Goal: Task Accomplishment & Management: Complete application form

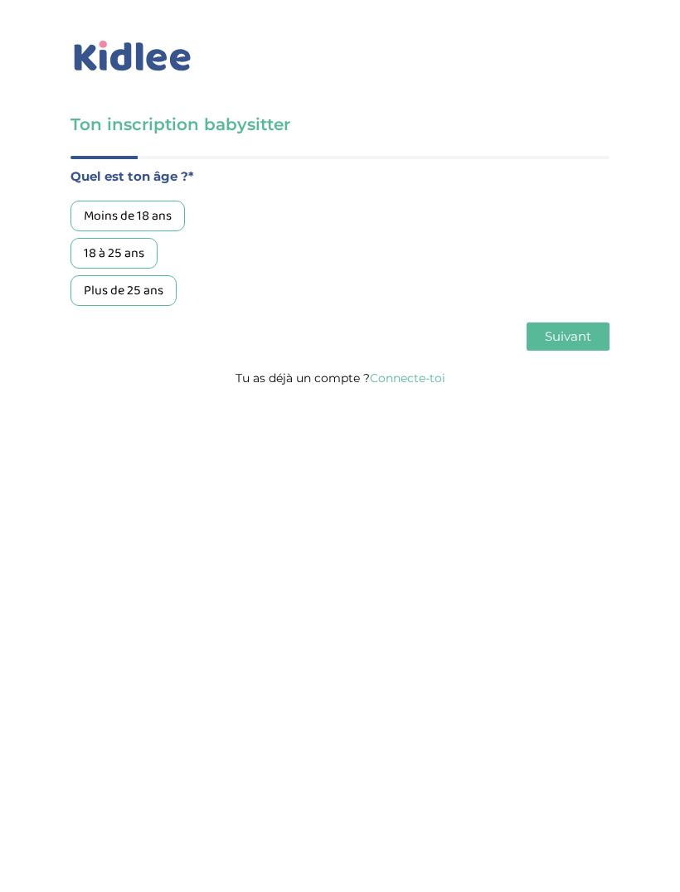
click at [430, 371] on link "Connecte-toi" at bounding box center [407, 378] width 75 height 15
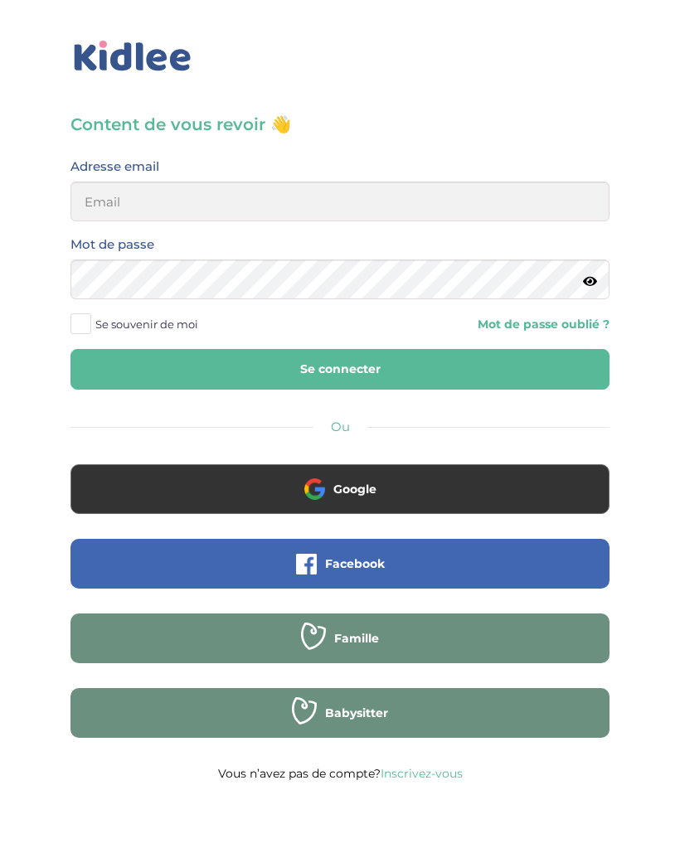
click at [370, 499] on button "Google" at bounding box center [339, 489] width 539 height 50
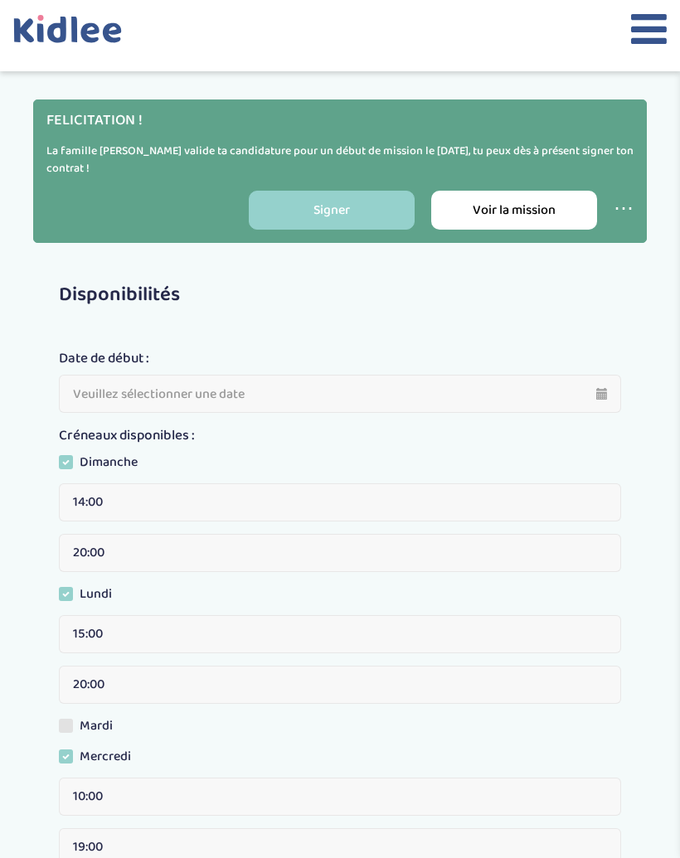
click at [332, 217] on link "Signer" at bounding box center [332, 210] width 166 height 39
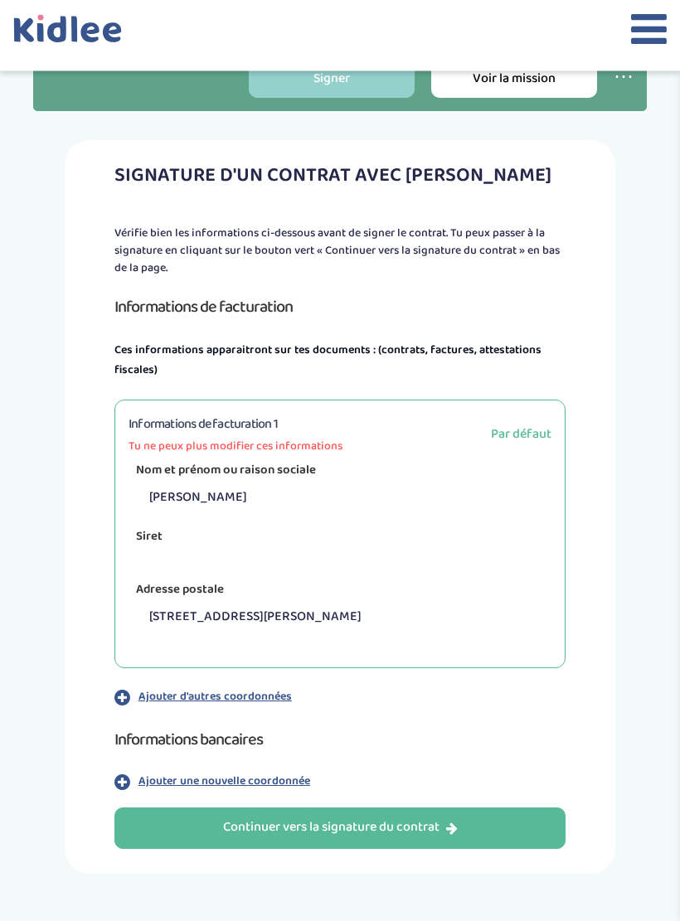
scroll to position [133, 0]
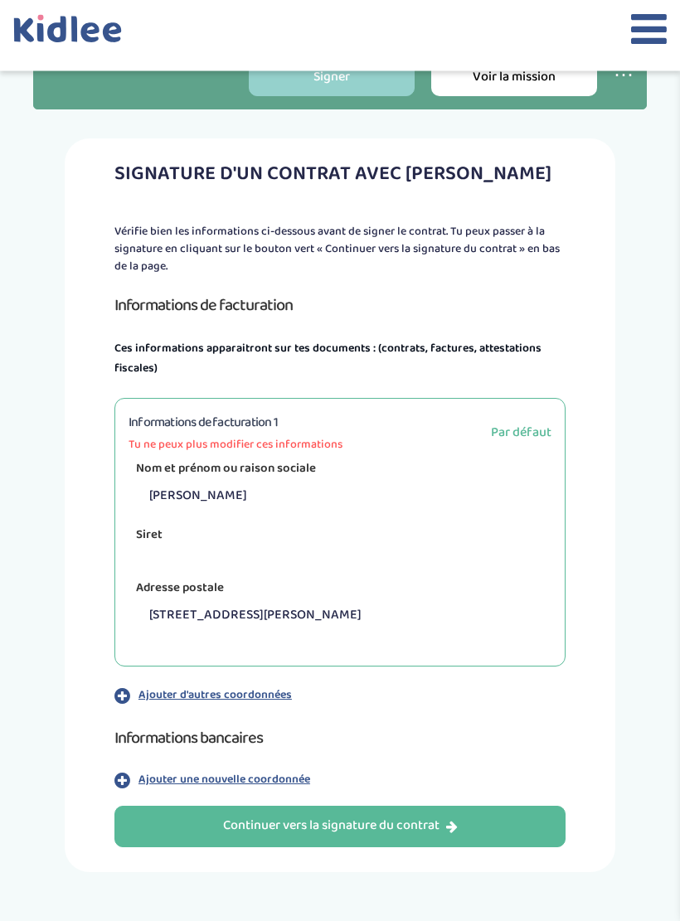
click at [533, 432] on span "Par défaut" at bounding box center [521, 433] width 61 height 21
click at [516, 434] on span "Par défaut" at bounding box center [521, 433] width 61 height 21
click at [540, 413] on div "Informations de facturation 1 Tu ne peux plus modifier ces informations Par déf…" at bounding box center [339, 433] width 423 height 41
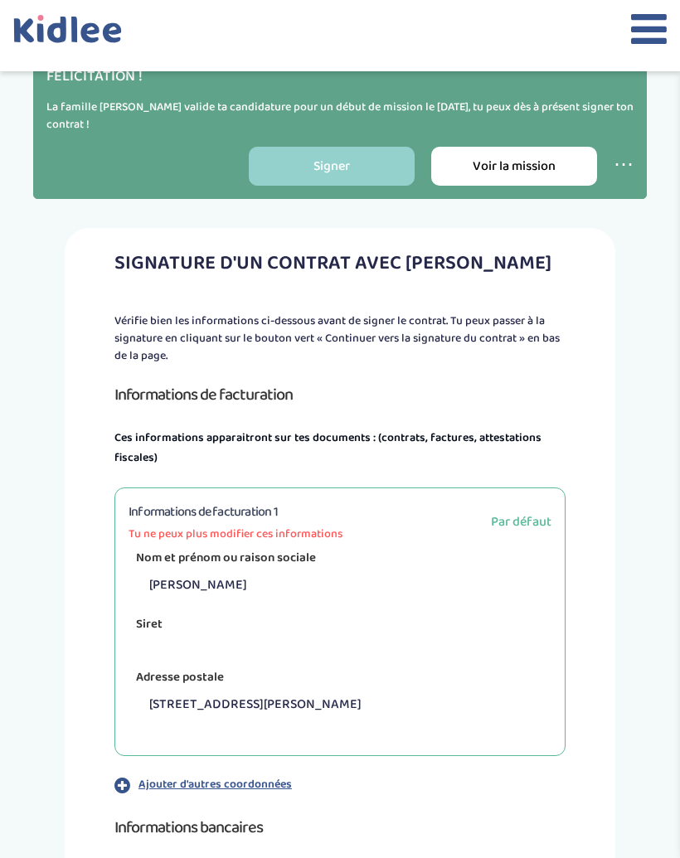
scroll to position [42, 0]
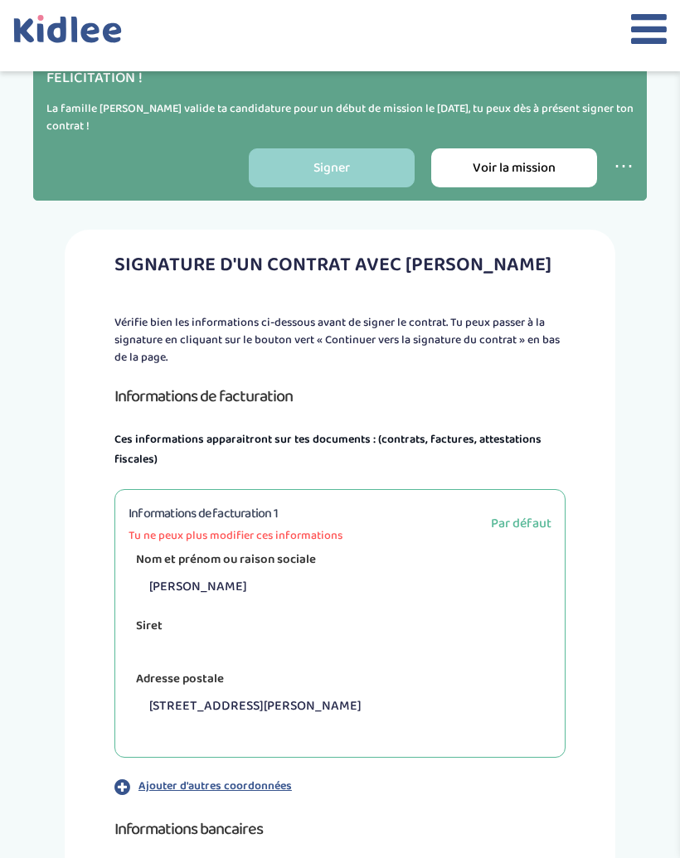
click at [539, 530] on span "Par défaut" at bounding box center [521, 523] width 61 height 21
click at [520, 525] on span "Par défaut" at bounding box center [521, 523] width 61 height 21
click at [650, 30] on icon at bounding box center [649, 28] width 36 height 41
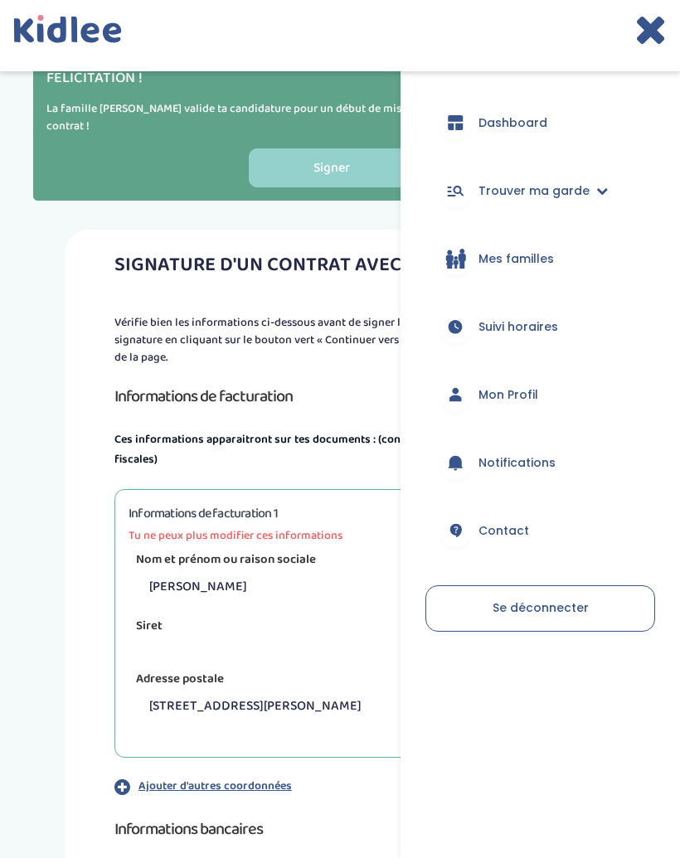
click at [533, 128] on span "Dashboard" at bounding box center [512, 122] width 69 height 17
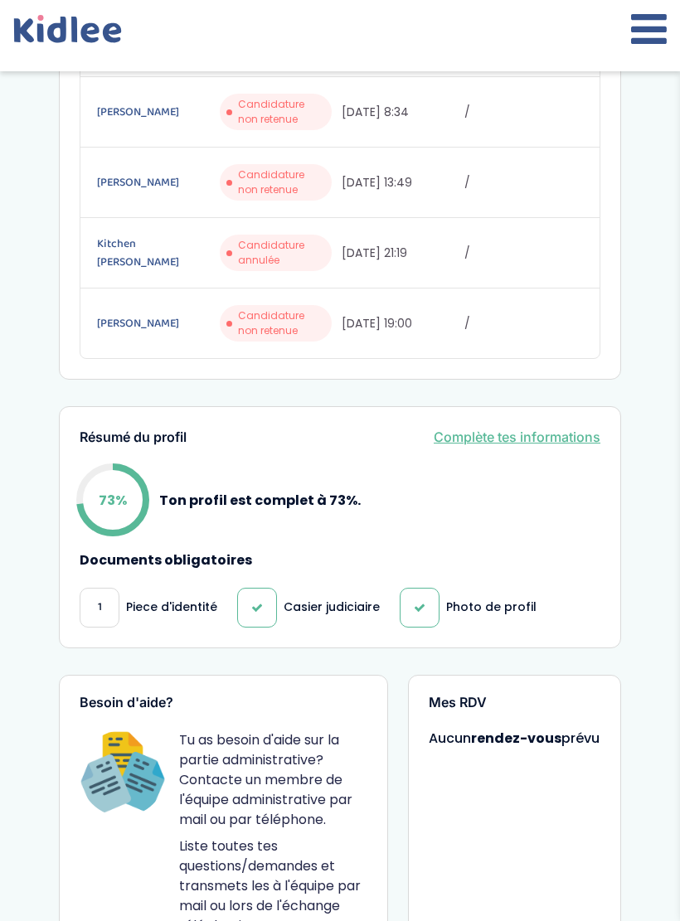
scroll to position [734, 0]
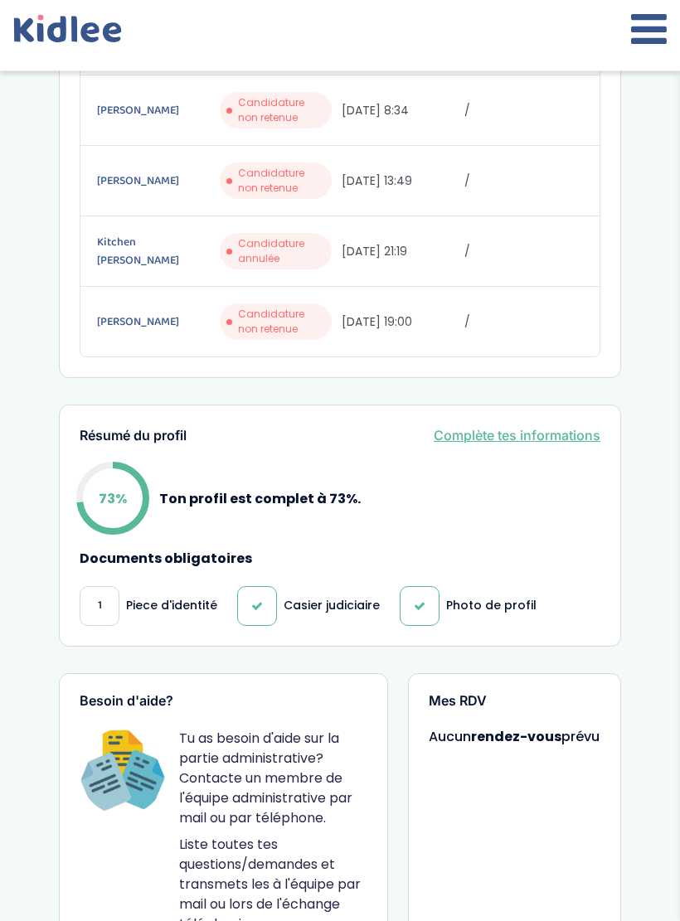
click at [536, 434] on link "Complète tes informations" at bounding box center [517, 436] width 167 height 20
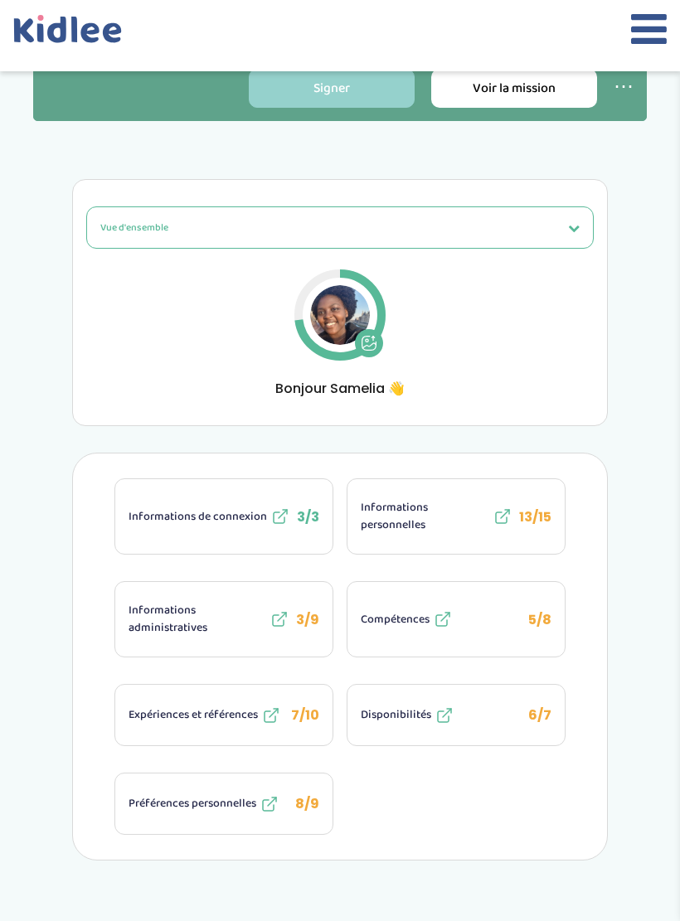
scroll to position [128, 0]
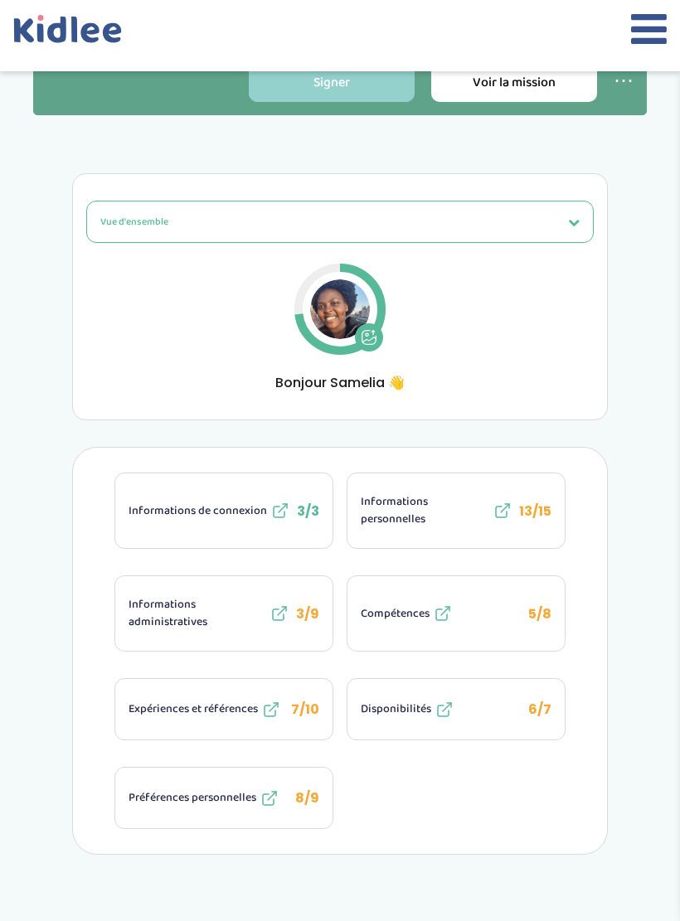
click at [432, 523] on span "Informations personnelles" at bounding box center [425, 510] width 128 height 35
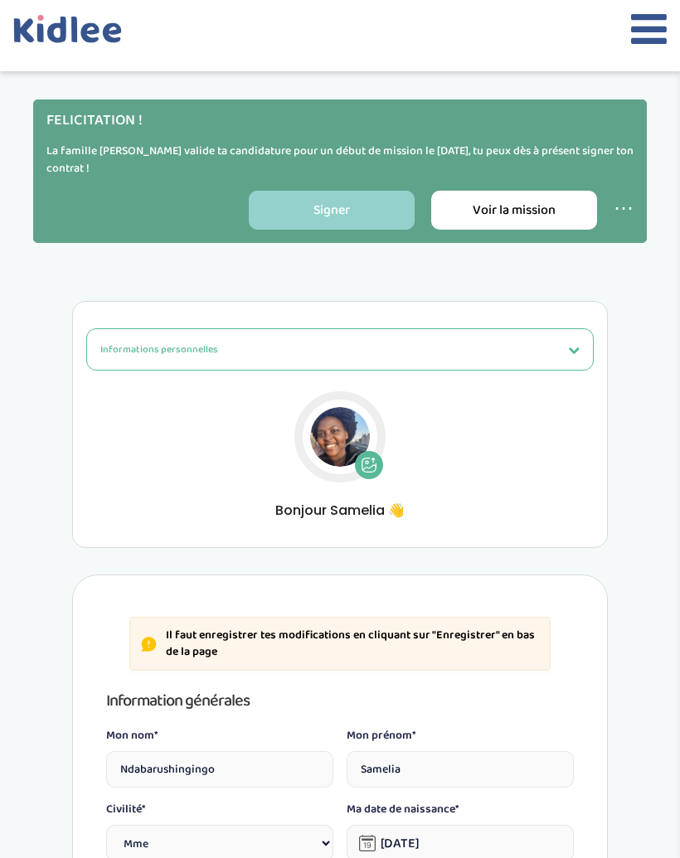
select select "1"
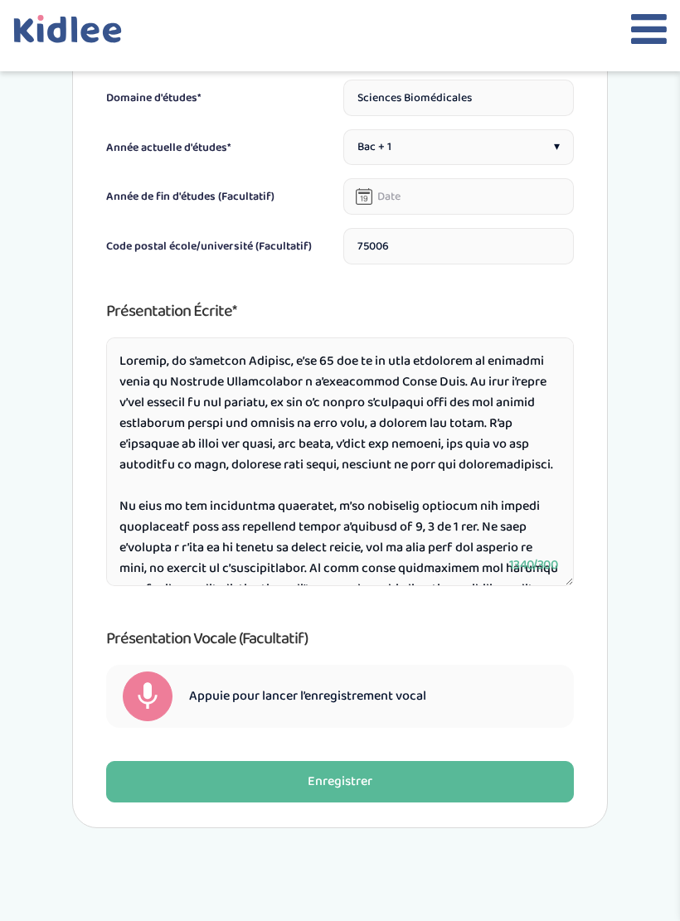
scroll to position [1336, 0]
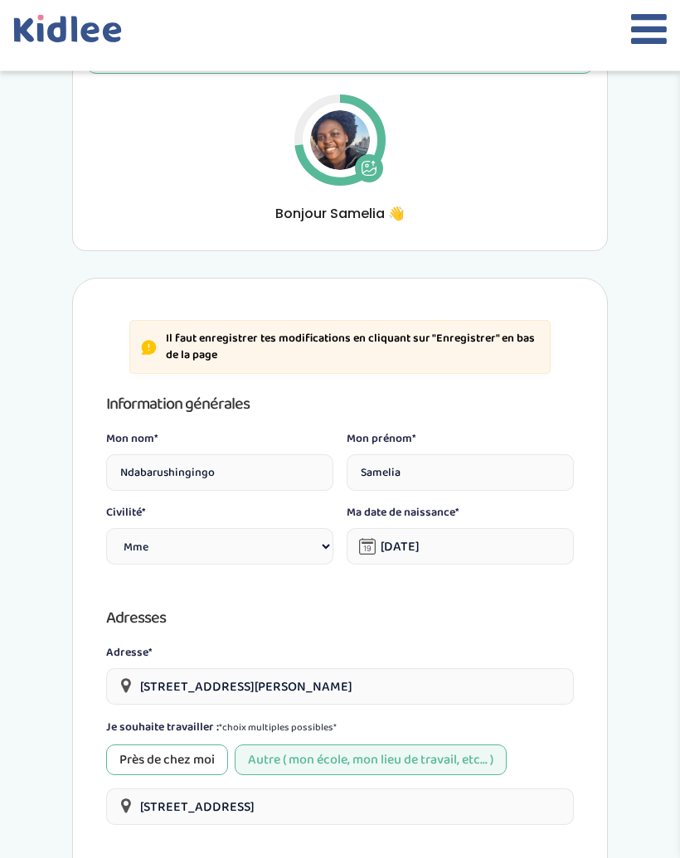
click at [639, 22] on icon at bounding box center [649, 28] width 36 height 41
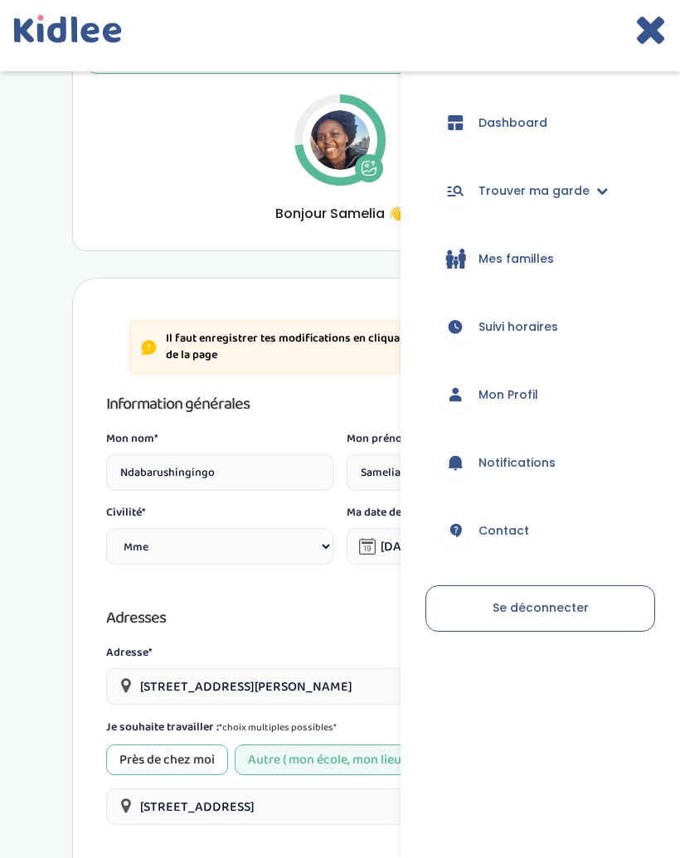
click at [518, 114] on span "Dashboard" at bounding box center [512, 122] width 69 height 17
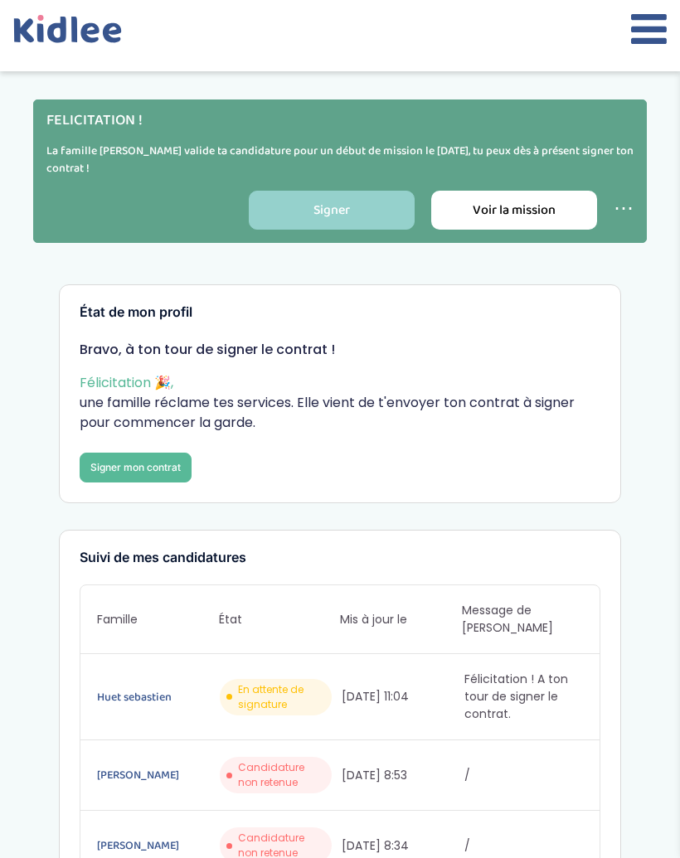
click at [132, 477] on link "Signer mon contrat" at bounding box center [136, 468] width 112 height 30
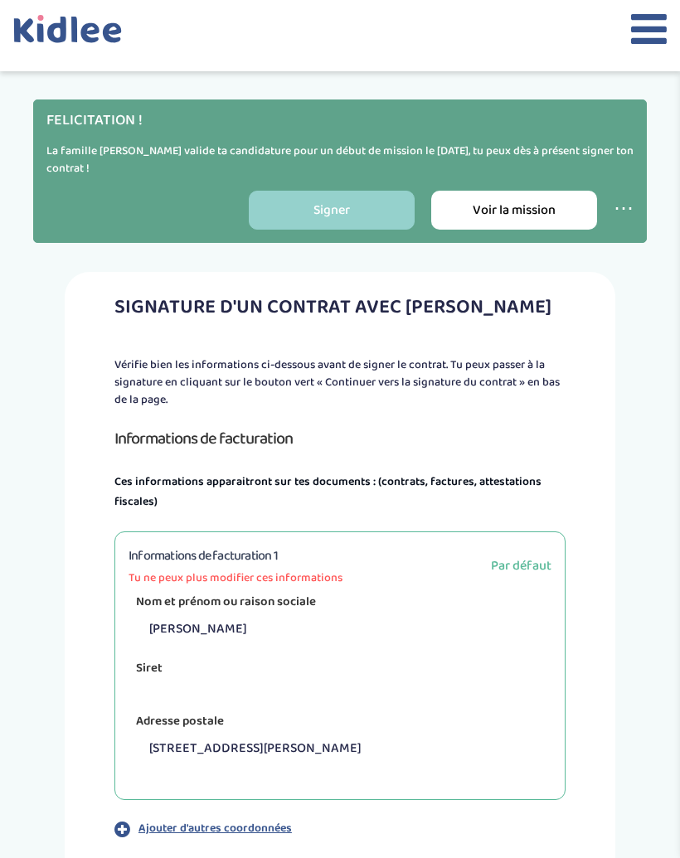
click at [526, 559] on span "Par défaut" at bounding box center [521, 565] width 61 height 21
click at [473, 639] on p "samelia muganwakazi" at bounding box center [346, 629] width 410 height 36
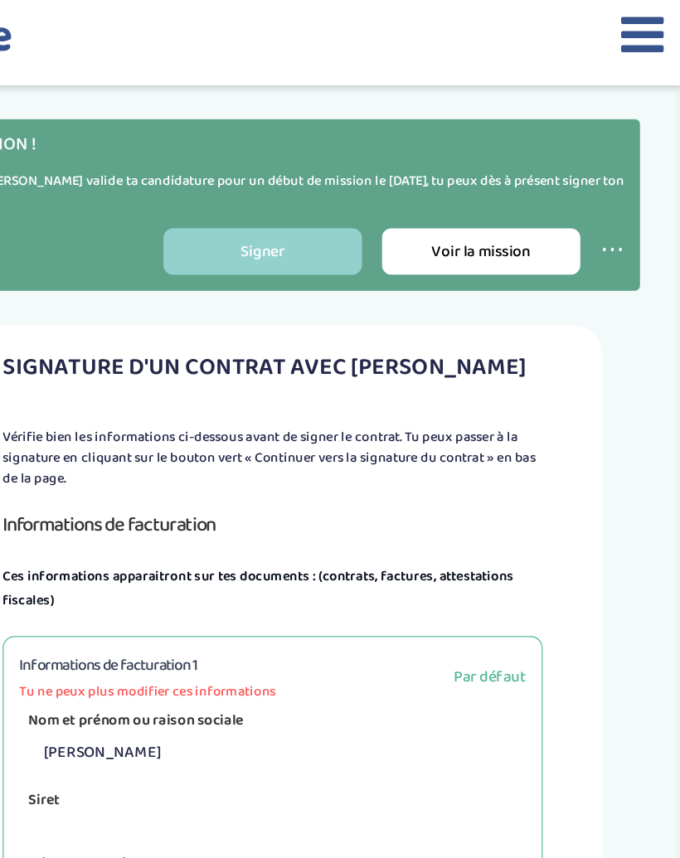
click at [631, 36] on icon at bounding box center [649, 28] width 36 height 41
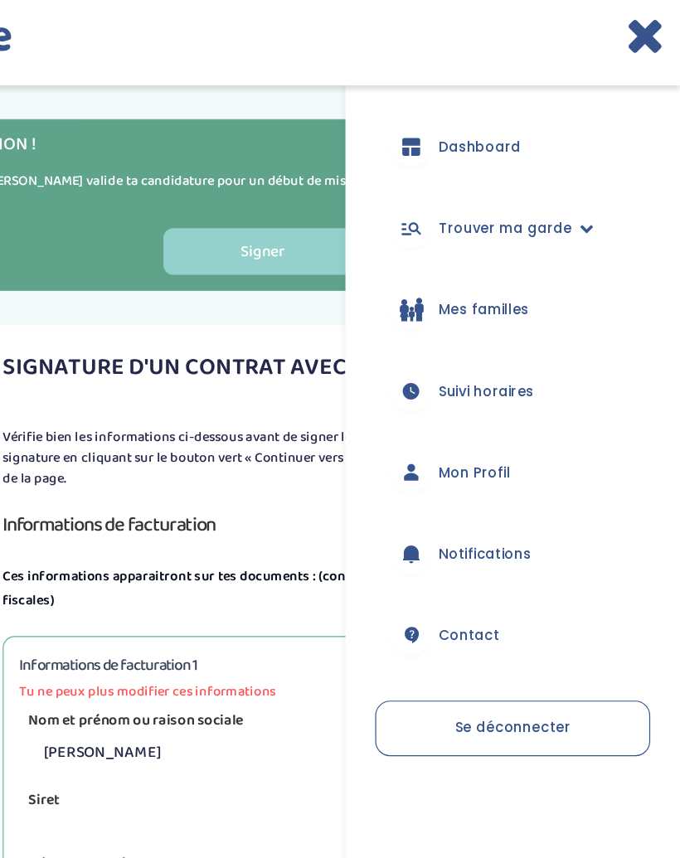
click at [438, 126] on div at bounding box center [454, 122] width 33 height 33
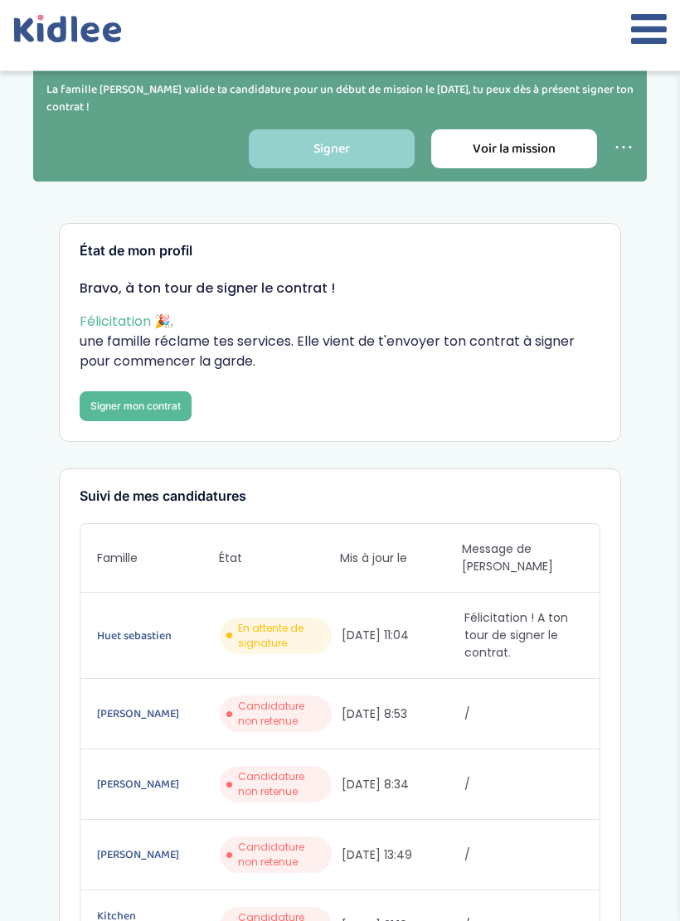
scroll to position [61, 0]
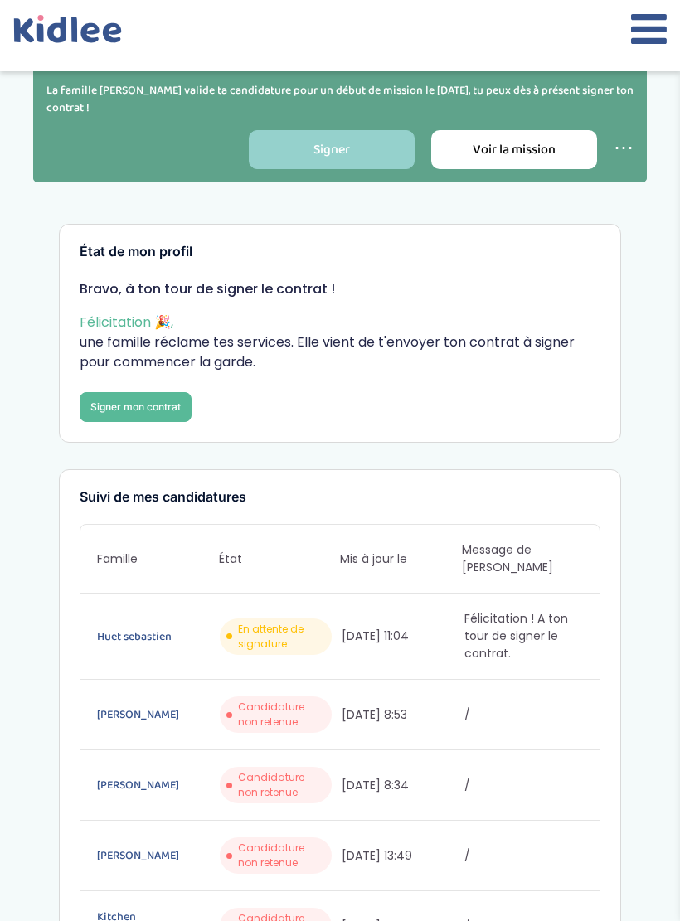
click at [639, 30] on icon at bounding box center [649, 28] width 36 height 41
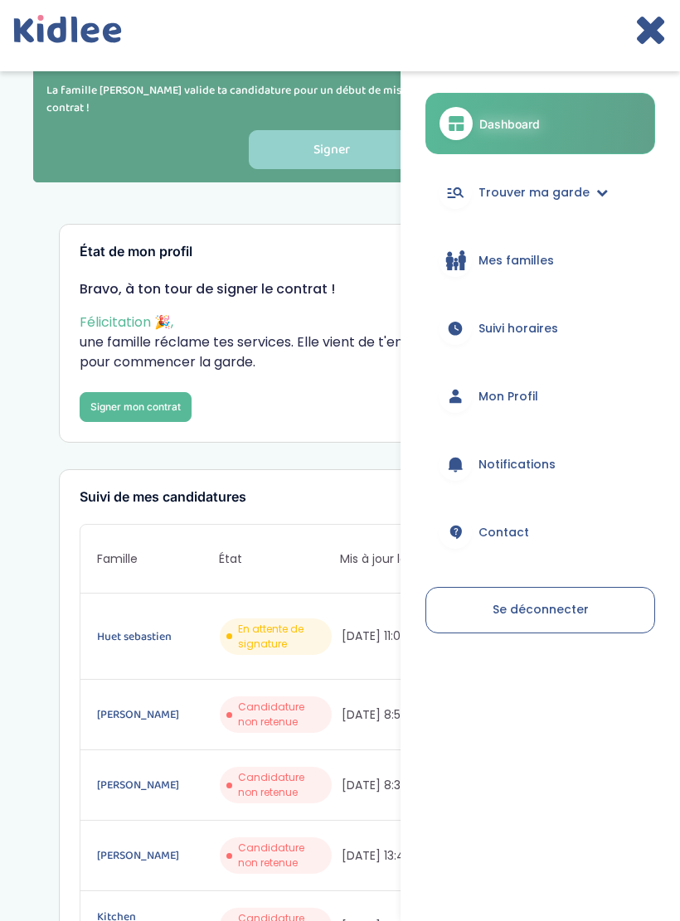
click at [472, 196] on div at bounding box center [454, 192] width 33 height 33
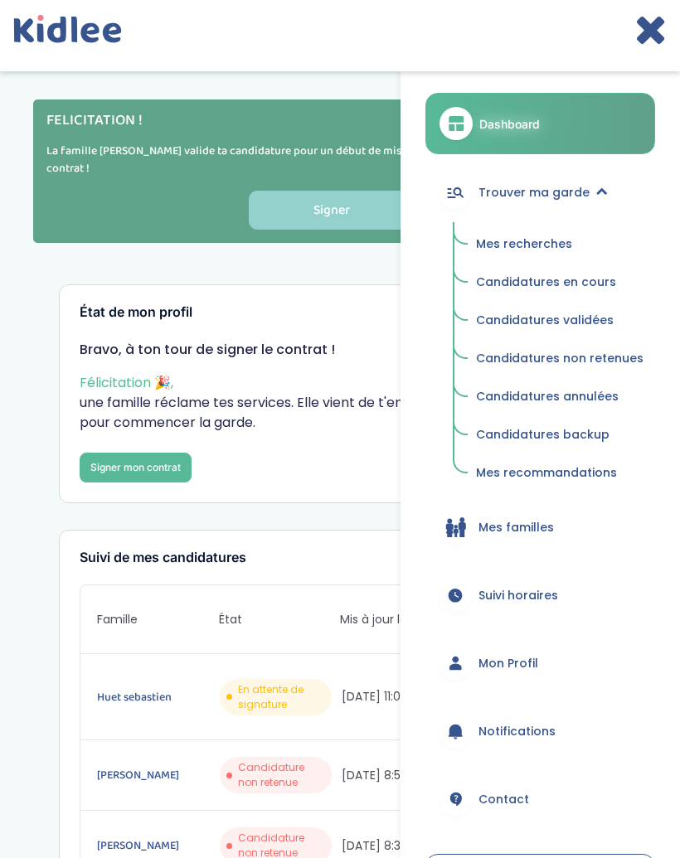
click at [490, 148] on link "Dashboard" at bounding box center [540, 123] width 230 height 61
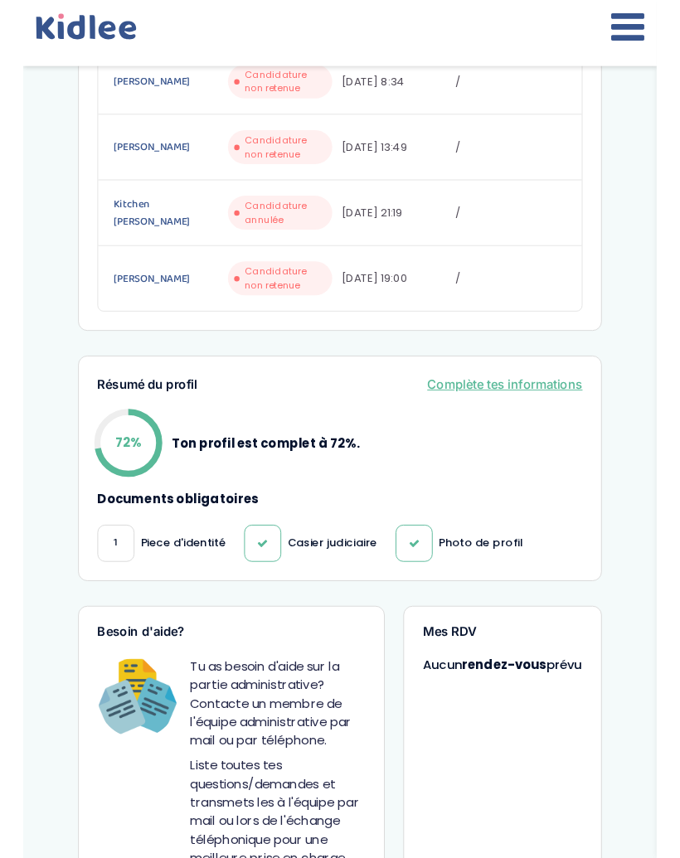
scroll to position [815, 0]
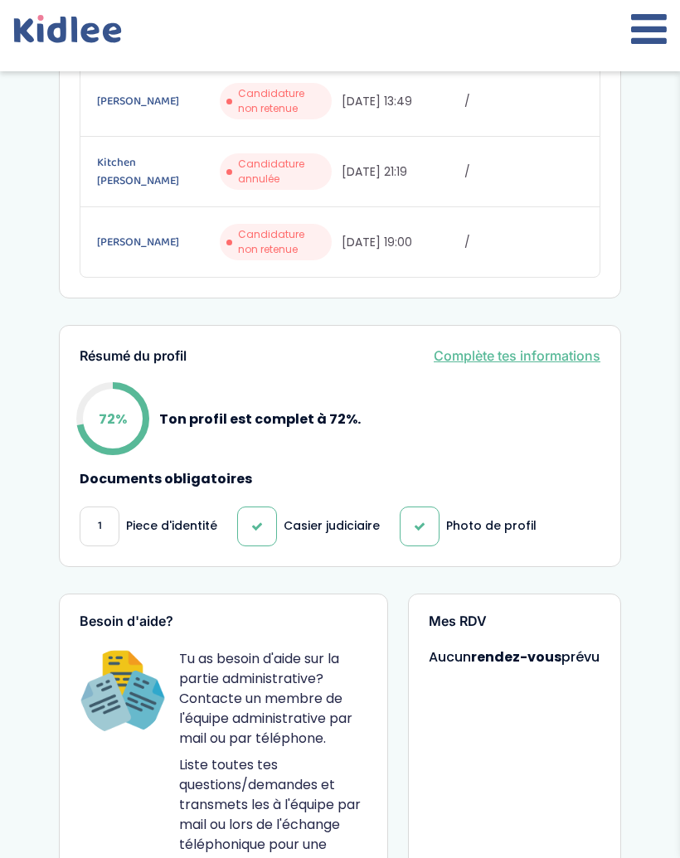
click at [460, 351] on link "Complète tes informations" at bounding box center [517, 356] width 167 height 20
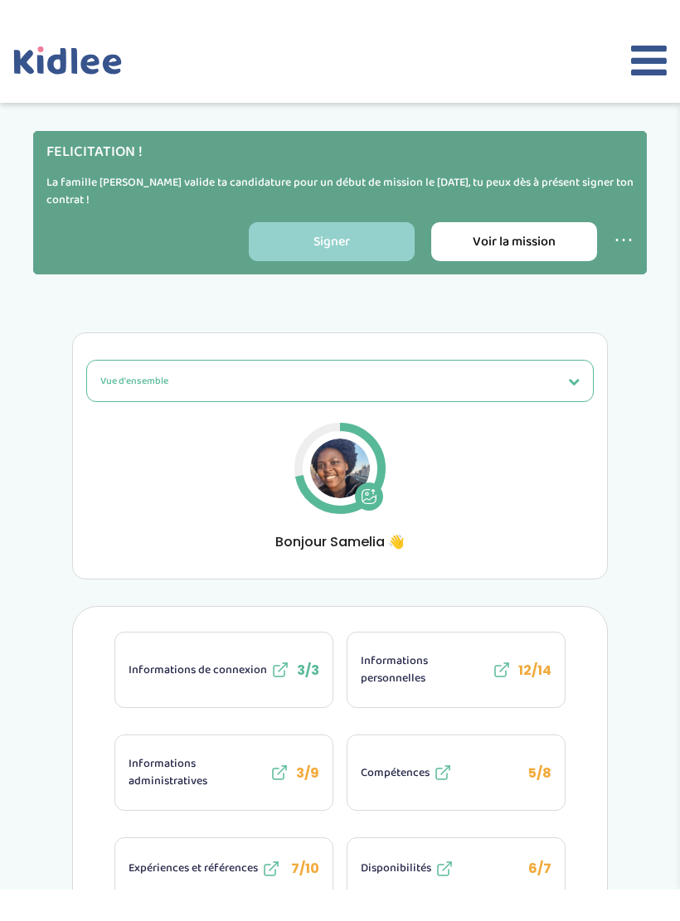
scroll to position [35, 0]
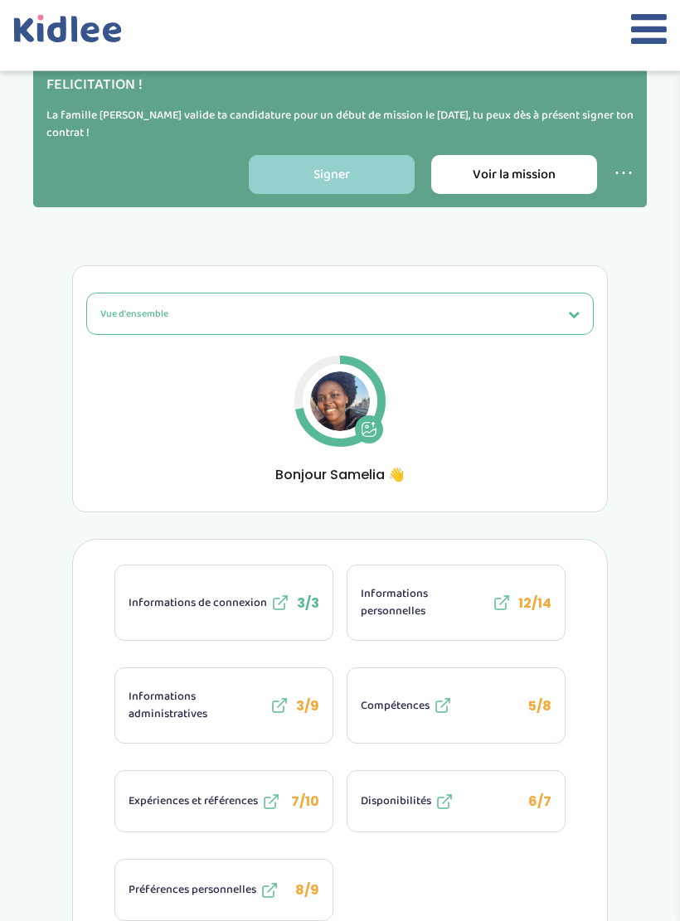
click at [399, 618] on span "Informations personnelles" at bounding box center [425, 603] width 128 height 35
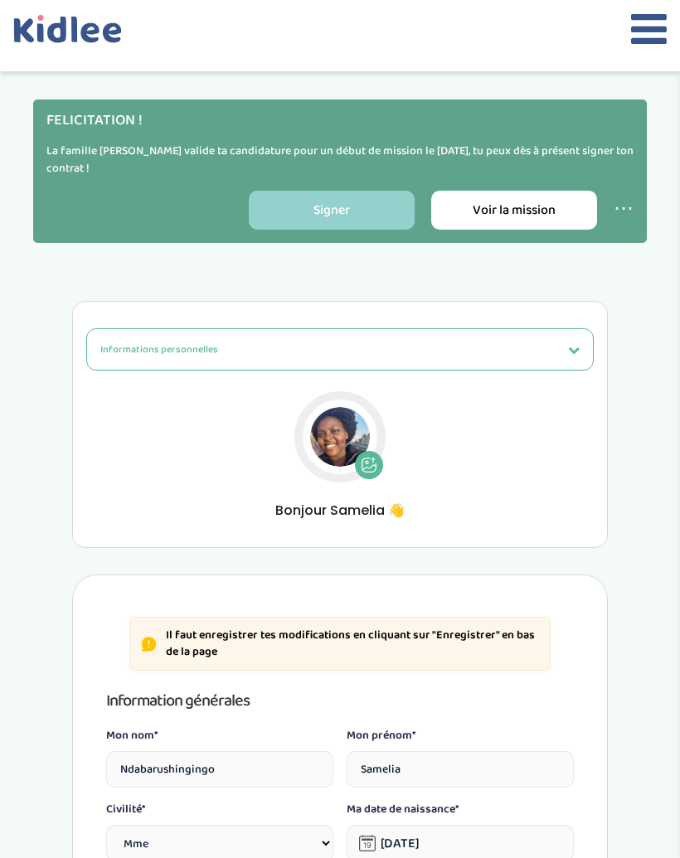
select select "1"
click at [282, 138] on div "FELICITATION ! La famille Huet sebastien valide ta candidature pour un début de…" at bounding box center [339, 170] width 613 height 143
click at [651, 37] on icon at bounding box center [649, 28] width 36 height 41
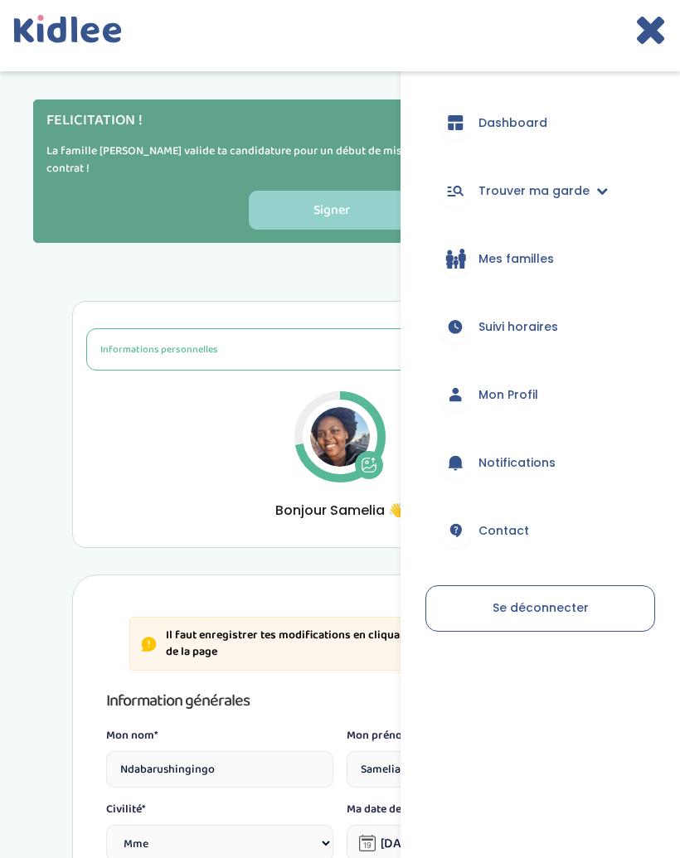
click at [85, 125] on h4 "FELICITATION !" at bounding box center [339, 121] width 587 height 17
click at [170, 143] on p "La famille [PERSON_NAME] valide ta candidature pour un début de mission le [DAT…" at bounding box center [339, 160] width 587 height 35
click at [652, 29] on icon at bounding box center [650, 28] width 32 height 41
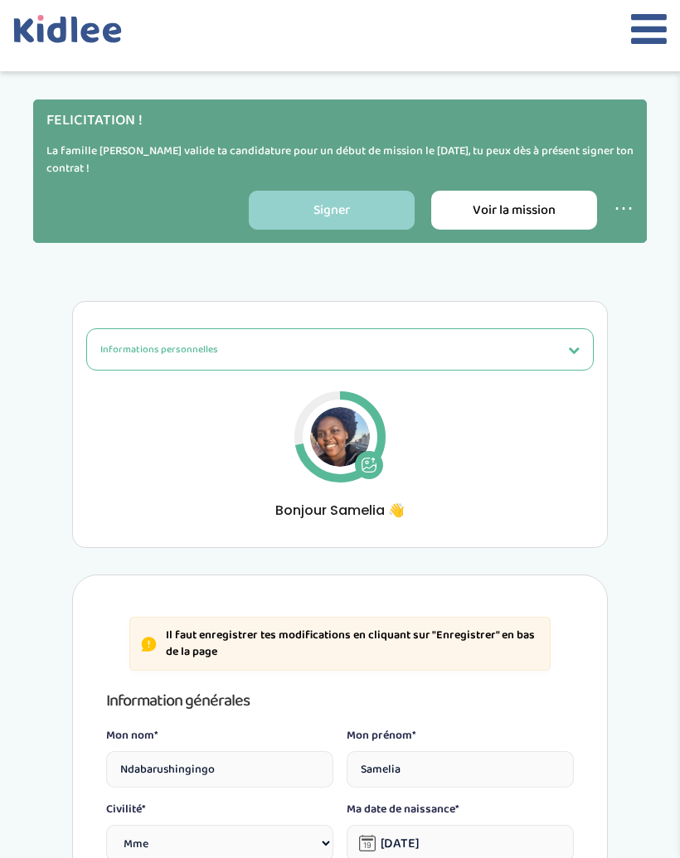
click at [548, 202] on link "Voir la mission" at bounding box center [514, 210] width 166 height 39
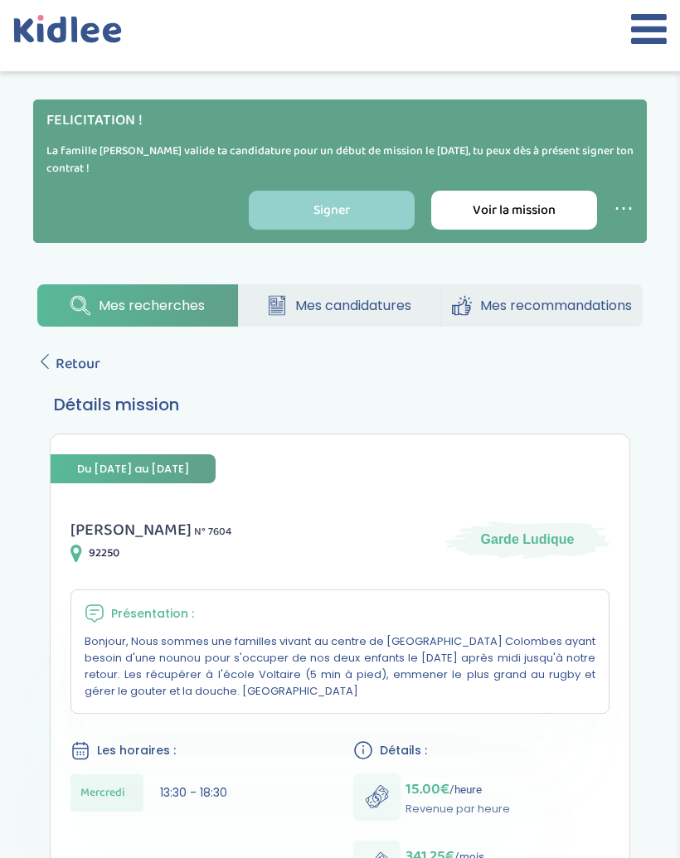
click at [75, 31] on icon at bounding box center [74, 30] width 6 height 26
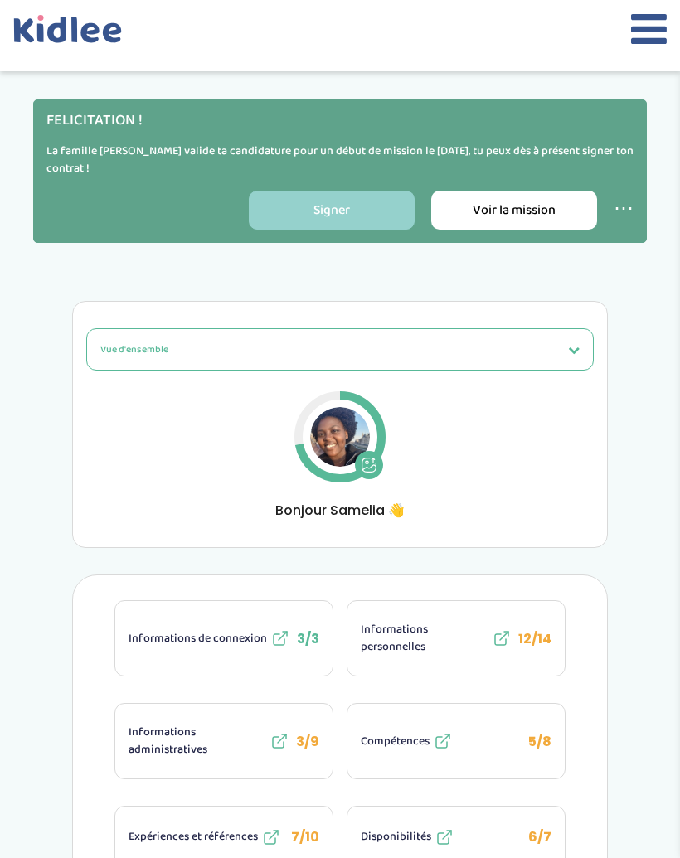
click at [506, 207] on span "Voir la mission" at bounding box center [513, 210] width 83 height 21
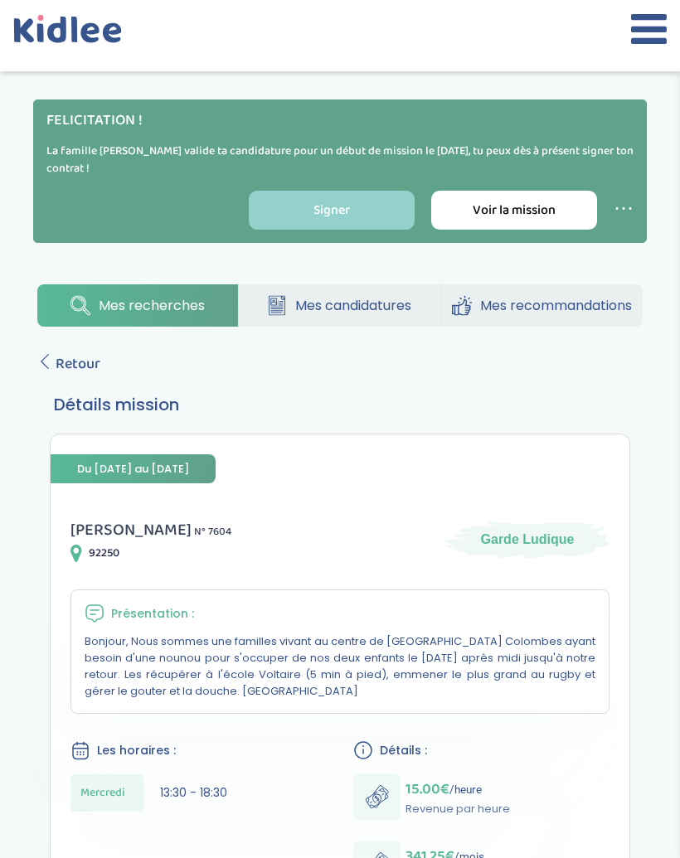
click at [318, 197] on link "Signer" at bounding box center [332, 210] width 166 height 39
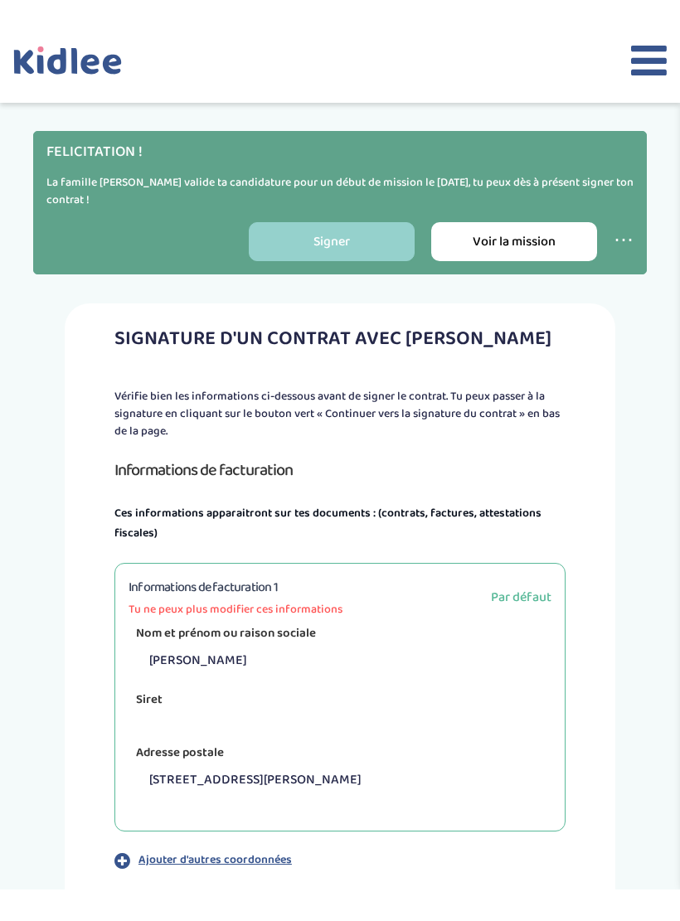
scroll to position [100, 0]
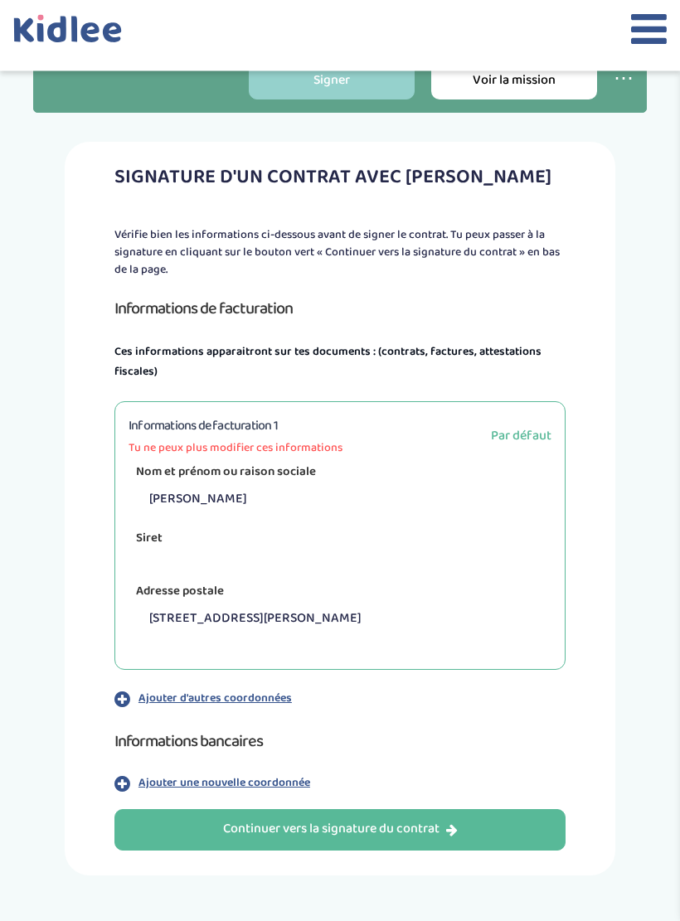
click at [166, 691] on p "Ajouter d'autres coordonnées" at bounding box center [214, 698] width 153 height 17
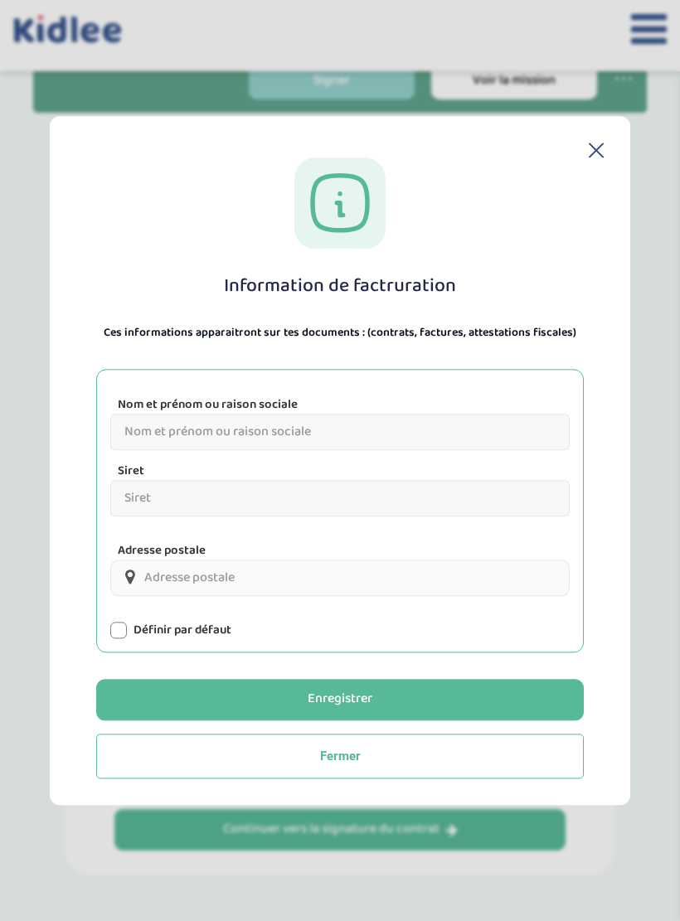
click at [162, 430] on input "Nom et prénom ou raison sociale" at bounding box center [339, 432] width 459 height 36
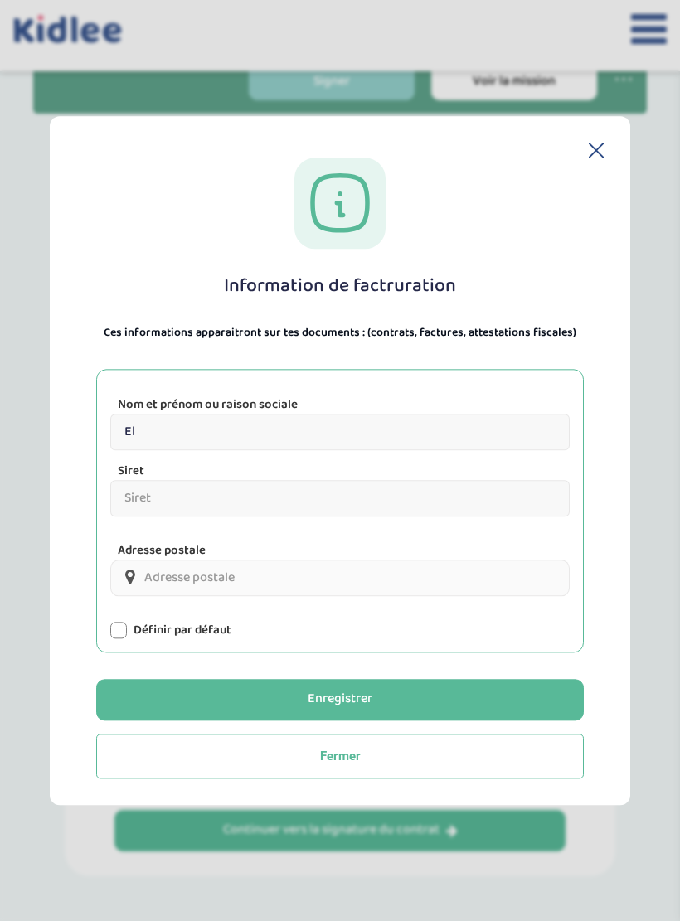
type input "E"
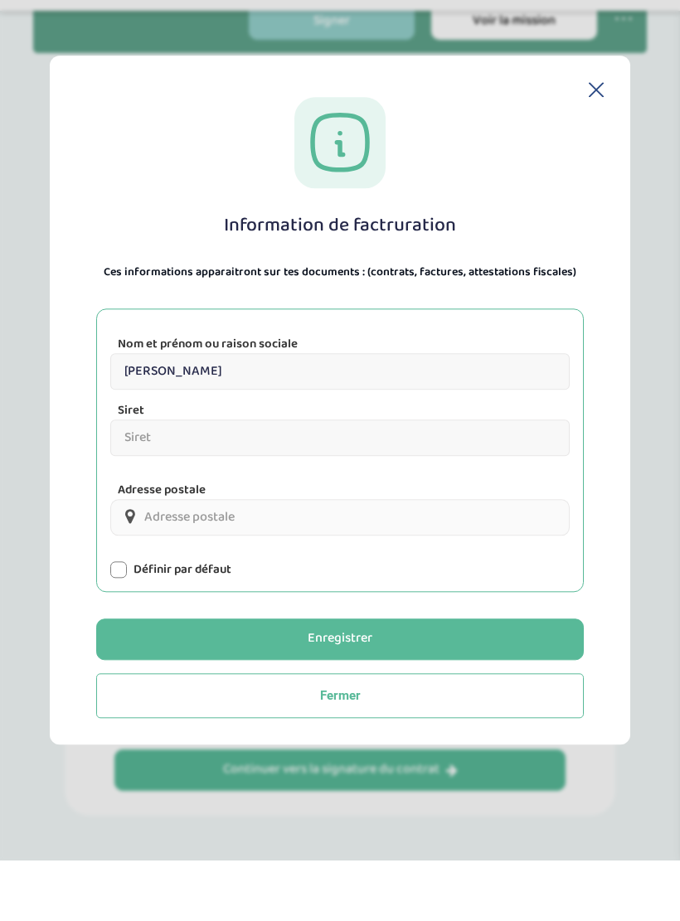
type input "Samelia Ndabarushingingo"
click at [164, 559] on input "Adresse postale" at bounding box center [339, 577] width 459 height 36
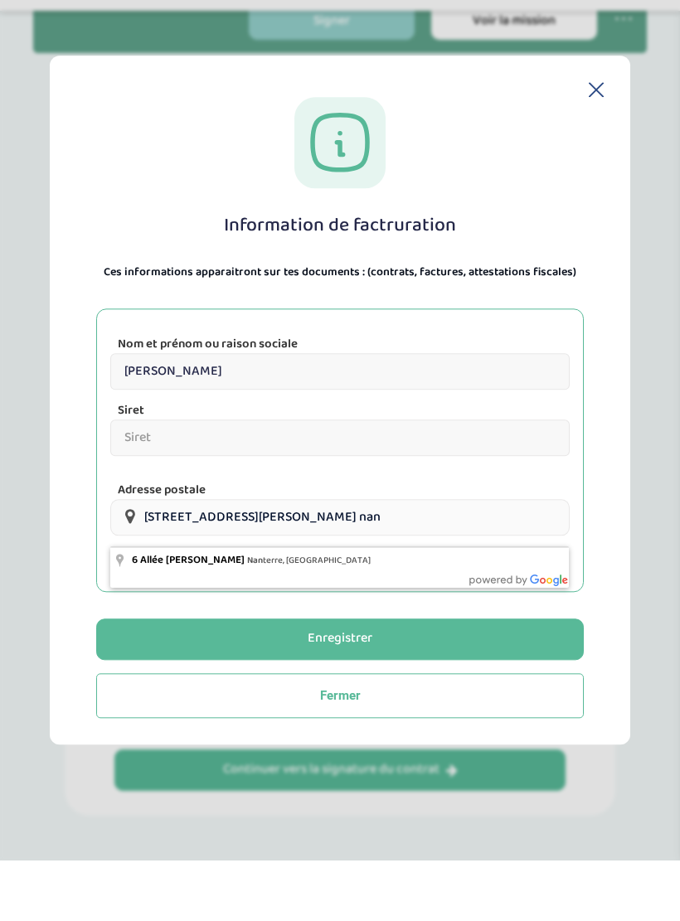
type input "6 Allée Pierre Lescot, Nanterre, France"
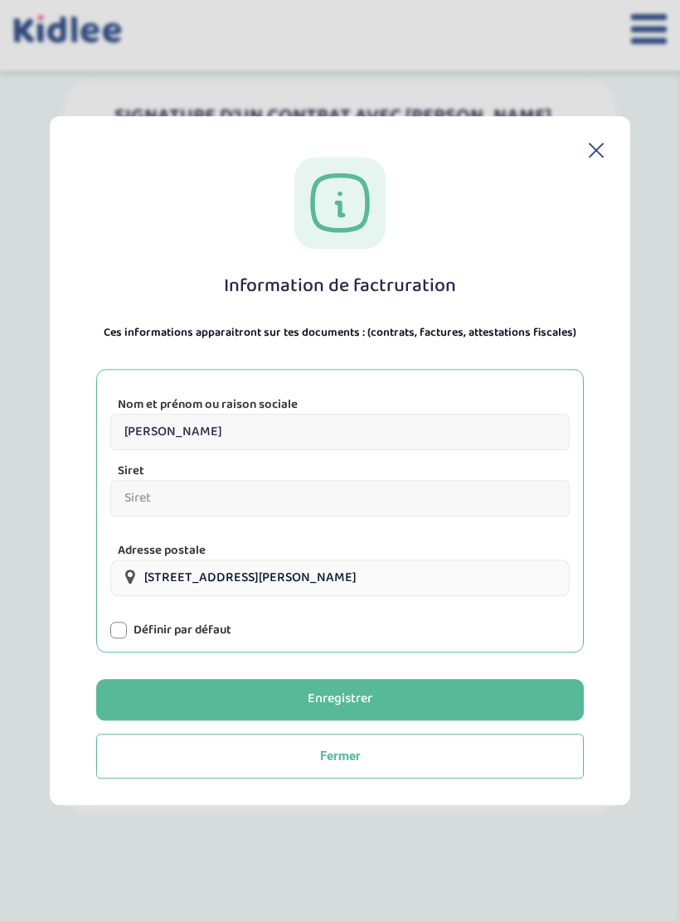
click at [123, 637] on div at bounding box center [118, 630] width 17 height 17
click at [448, 703] on button "Enregistrer" at bounding box center [339, 699] width 487 height 41
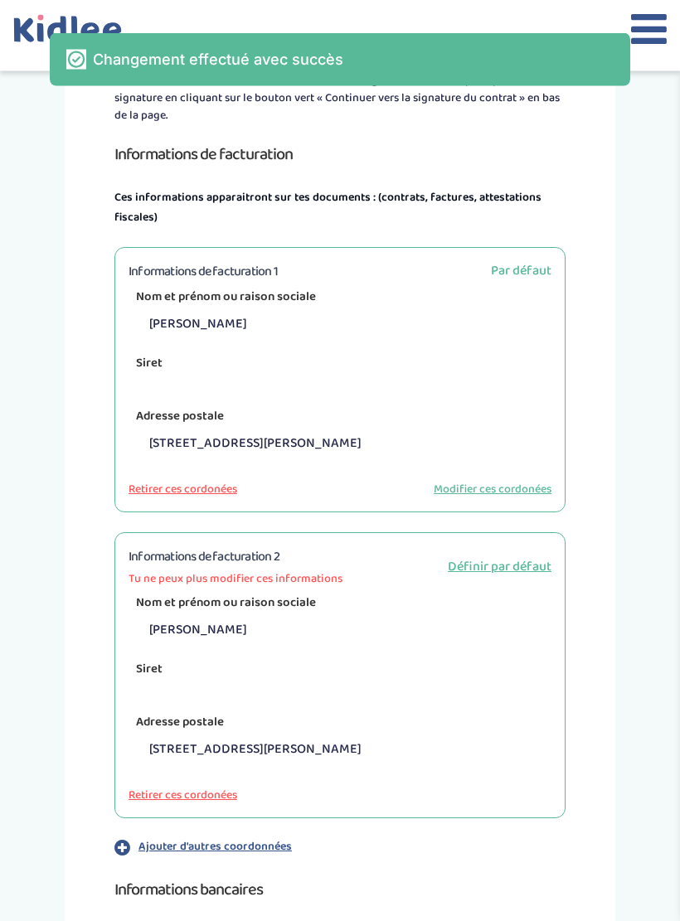
scroll to position [284, 0]
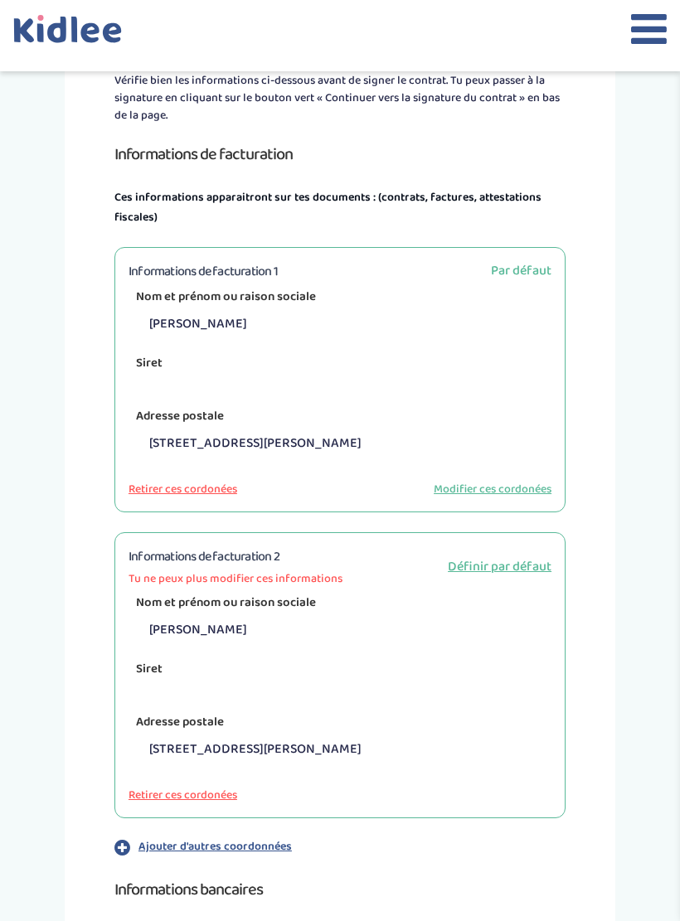
click at [188, 795] on button "Retirer ces cordonées" at bounding box center [182, 795] width 109 height 17
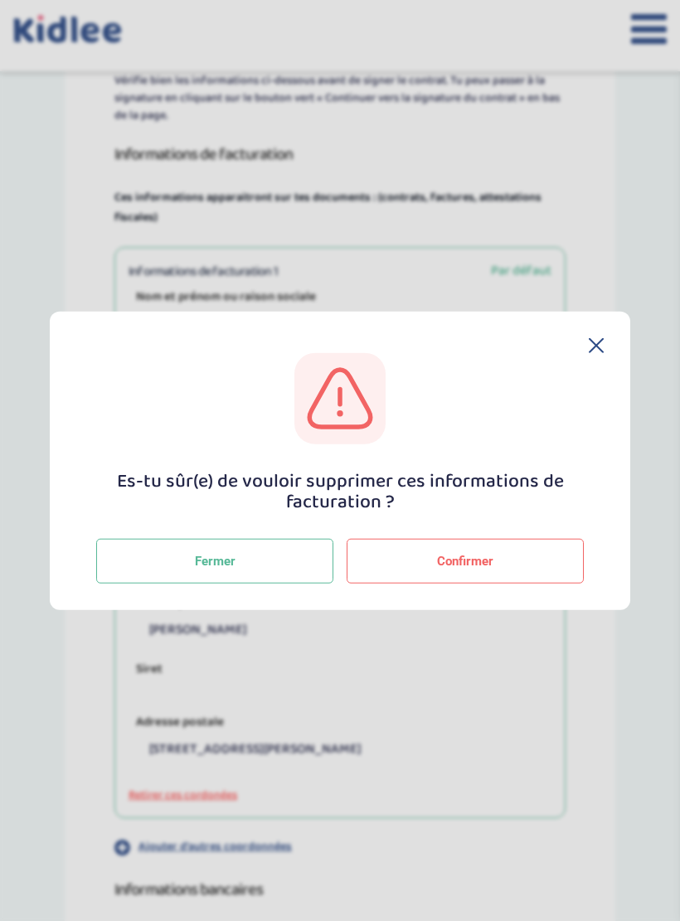
click at [427, 555] on button "Confirmer" at bounding box center [464, 561] width 237 height 45
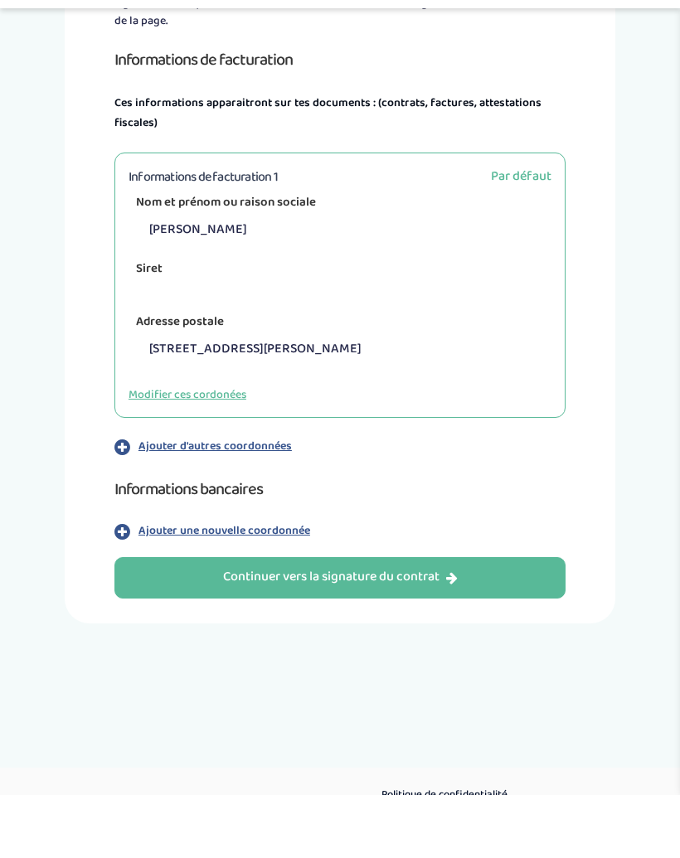
scroll to position [298, 0]
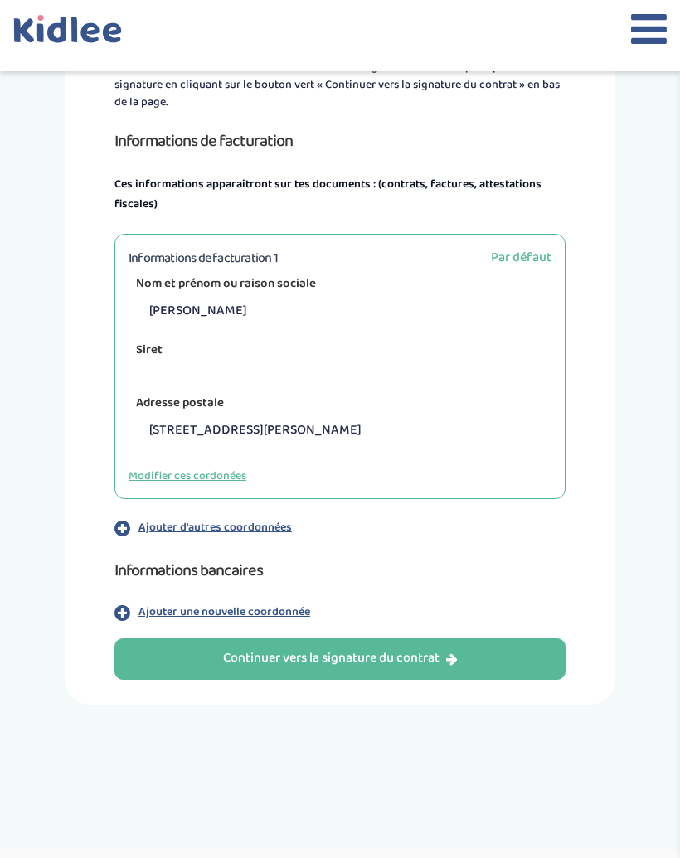
click at [272, 611] on p "Ajouter une nouvelle coordonnée" at bounding box center [224, 611] width 172 height 17
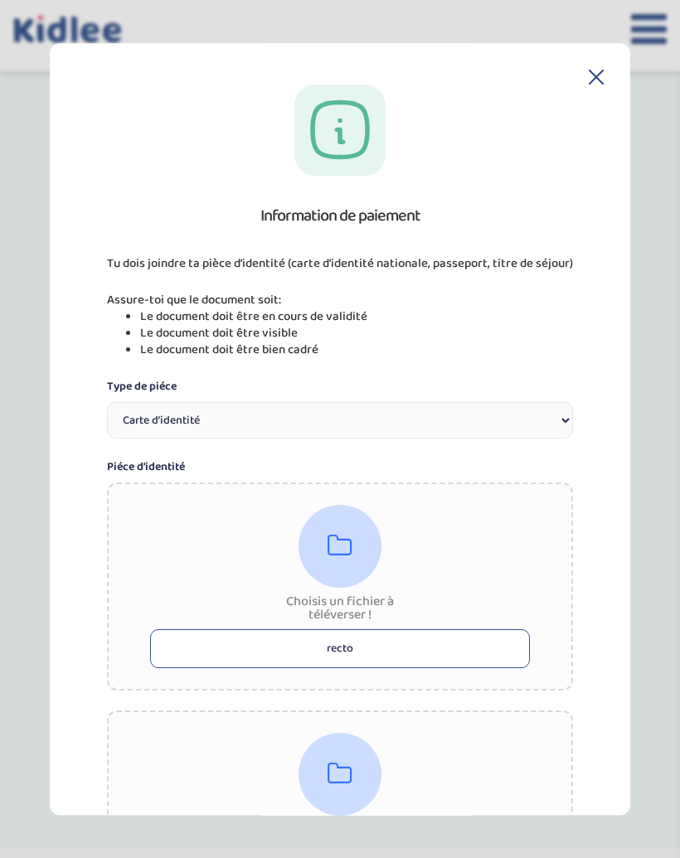
click at [597, 74] on icon at bounding box center [596, 77] width 15 height 15
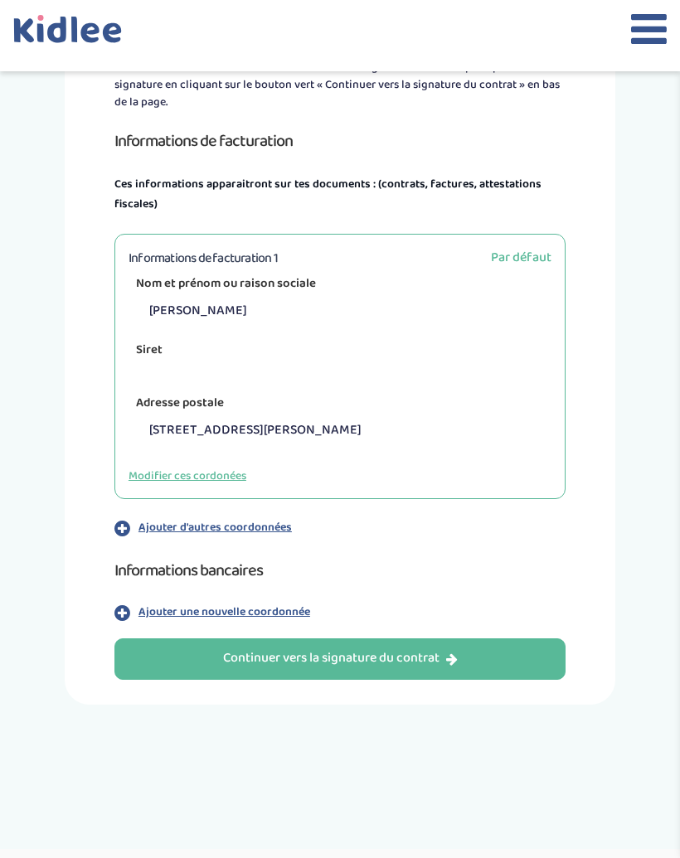
click at [260, 613] on p "Ajouter une nouvelle coordonnée" at bounding box center [224, 611] width 172 height 17
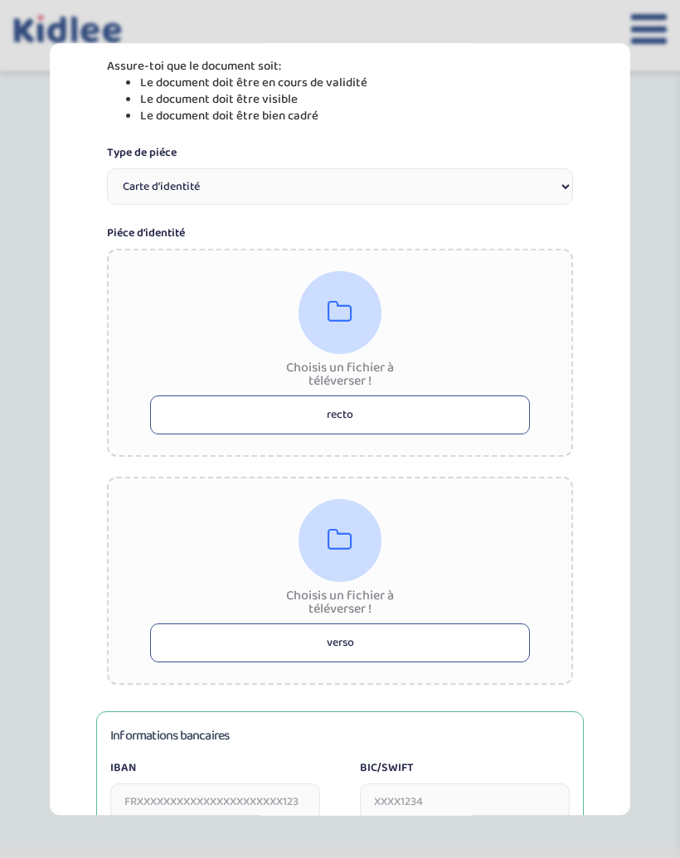
scroll to position [236, 0]
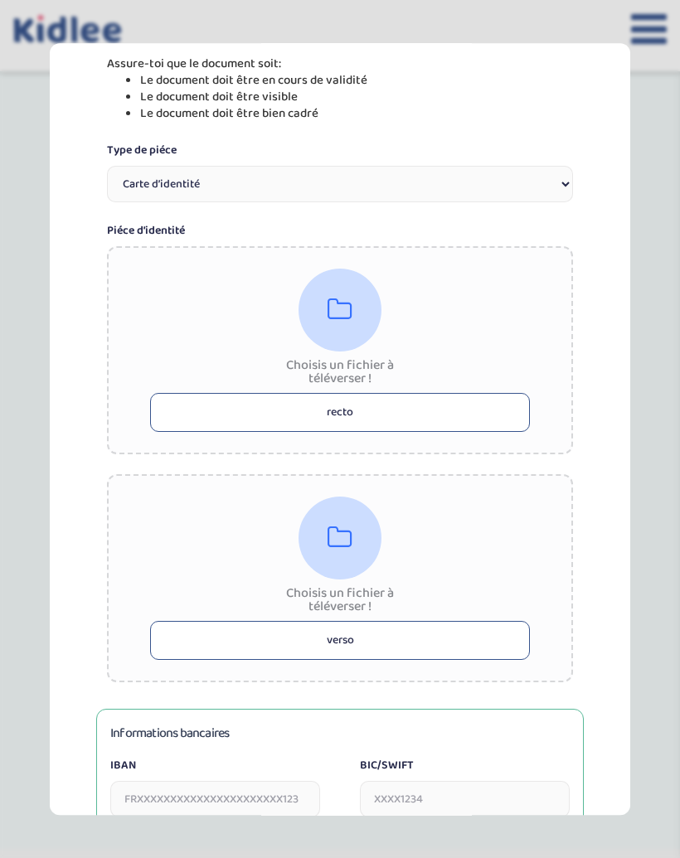
click at [359, 406] on button "recto" at bounding box center [340, 412] width 380 height 39
click at [477, 194] on select "Carte d’identité Passeport Permis de conduire" at bounding box center [340, 184] width 466 height 36
select select "passeport"
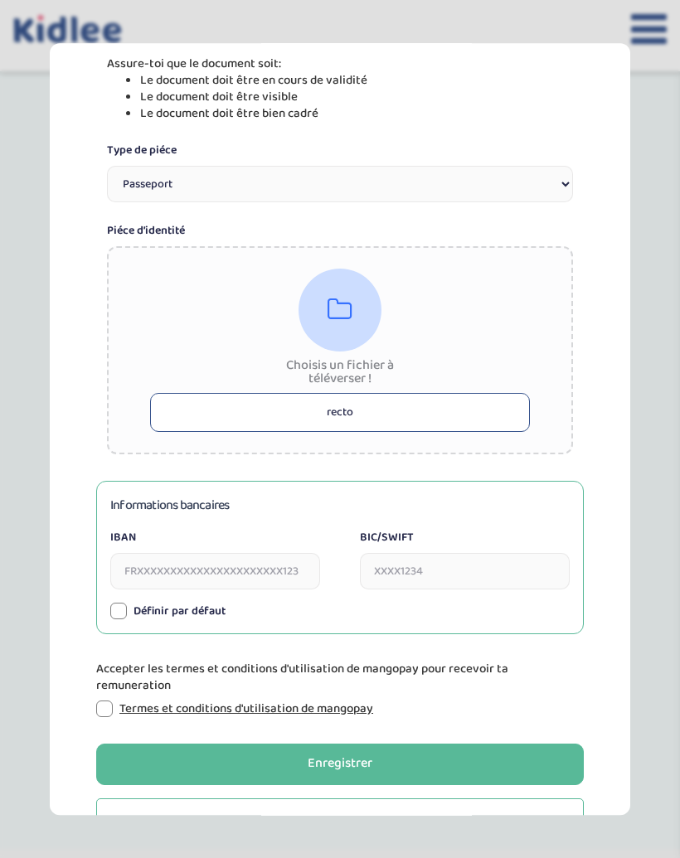
click at [333, 304] on icon at bounding box center [339, 310] width 25 height 27
click at [351, 314] on icon at bounding box center [339, 310] width 25 height 27
click at [348, 303] on icon at bounding box center [339, 310] width 25 height 27
click at [346, 313] on icon at bounding box center [339, 310] width 25 height 27
click at [349, 313] on icon at bounding box center [339, 310] width 25 height 27
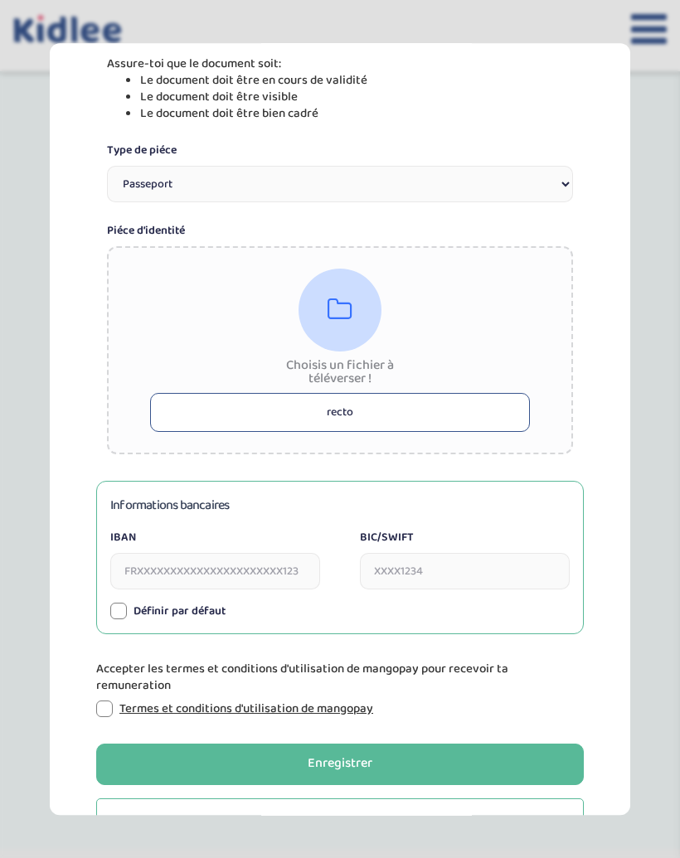
click at [339, 409] on button "recto" at bounding box center [340, 412] width 380 height 39
click at [343, 310] on icon at bounding box center [339, 310] width 25 height 27
click at [436, 295] on div "Choisis un fichier à téléverser ! recto" at bounding box center [340, 350] width 466 height 208
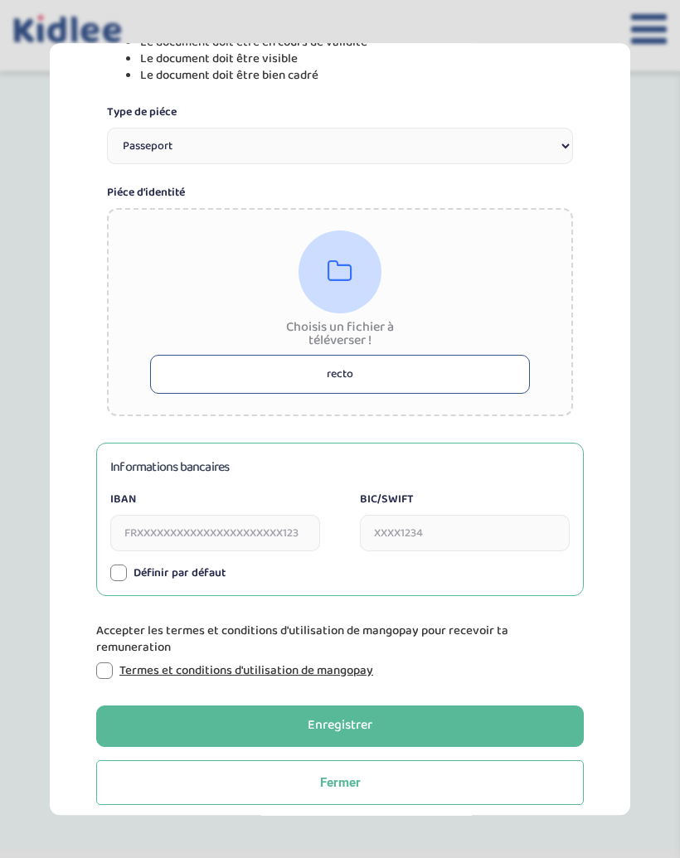
scroll to position [274, 0]
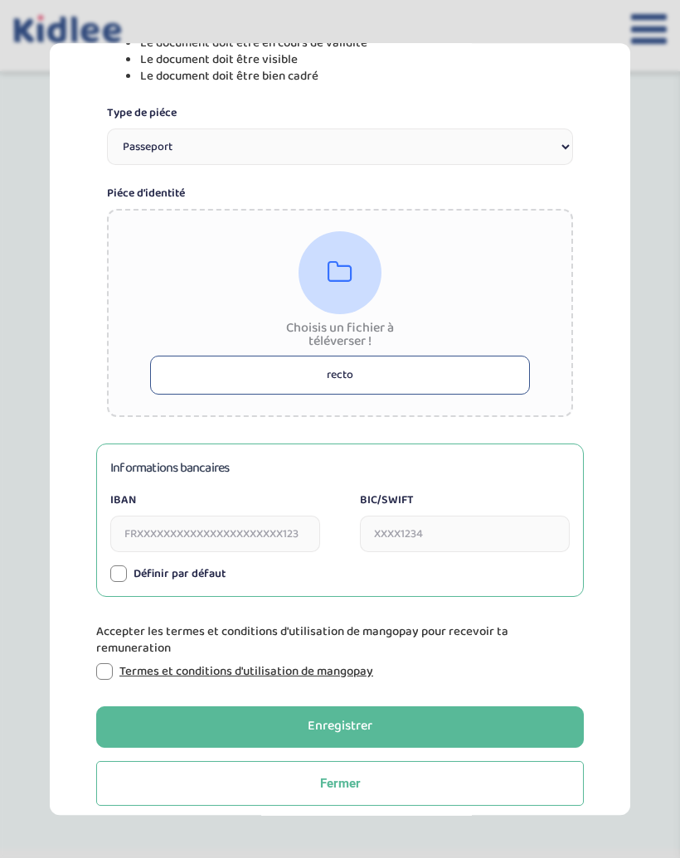
click at [395, 388] on button "recto" at bounding box center [340, 375] width 380 height 39
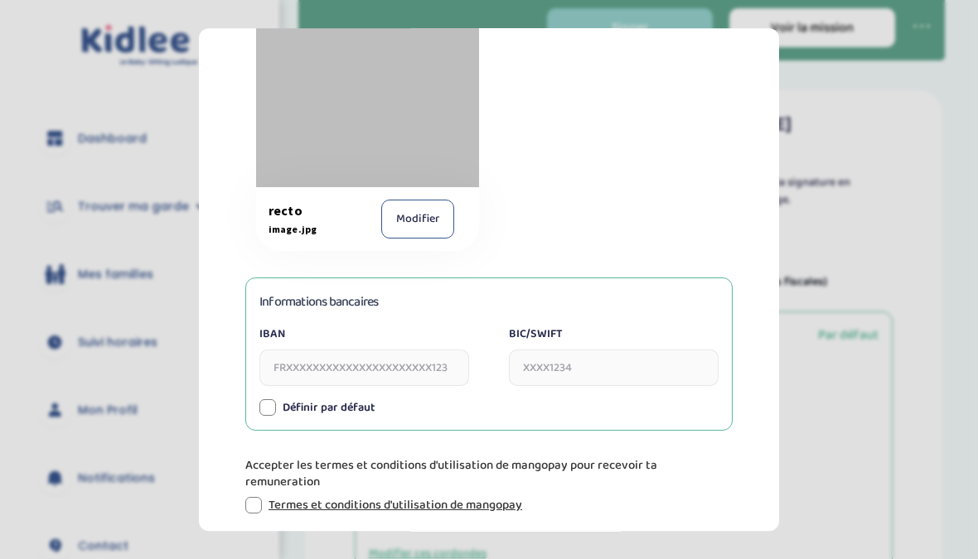
scroll to position [453, 0]
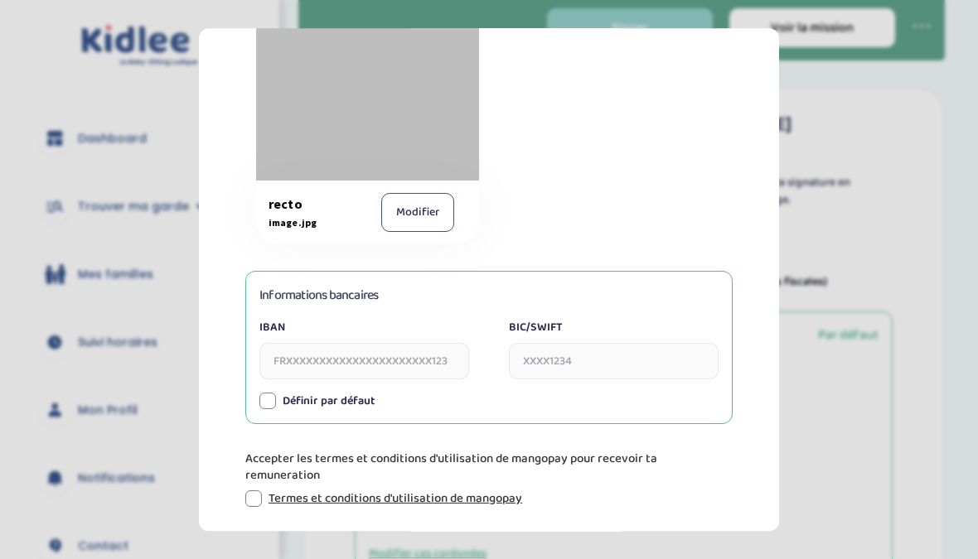
click at [385, 365] on input "IBAN" at bounding box center [364, 361] width 210 height 36
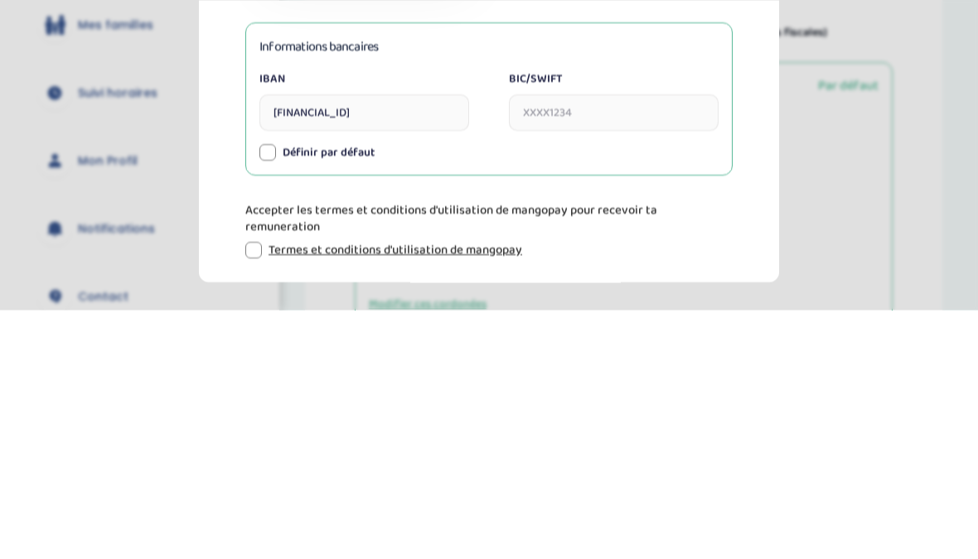
type input "FR7616598000014000074665041"
click at [574, 343] on input "BIC/SWIFT" at bounding box center [614, 361] width 210 height 36
type input "FPELFR21XXX"
click at [272, 393] on div at bounding box center [267, 401] width 17 height 17
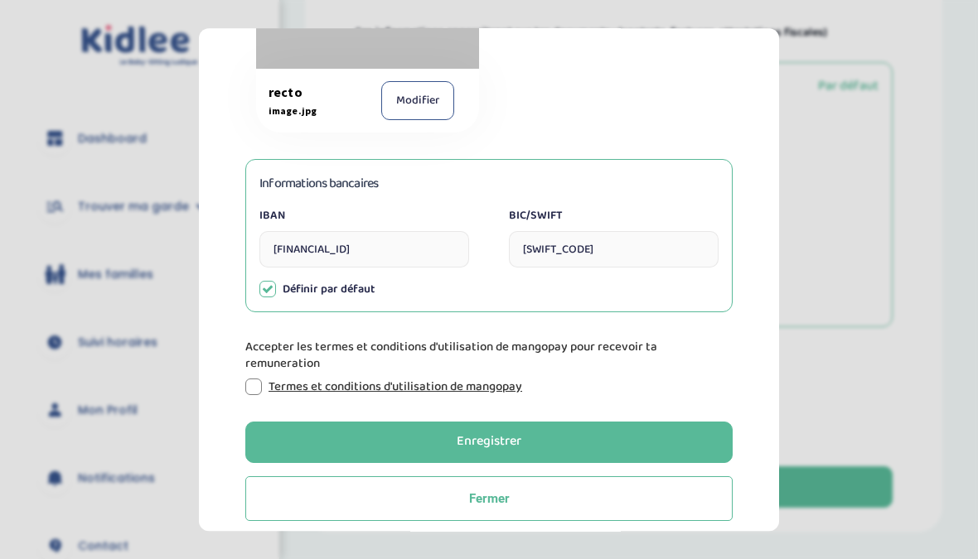
scroll to position [564, 0]
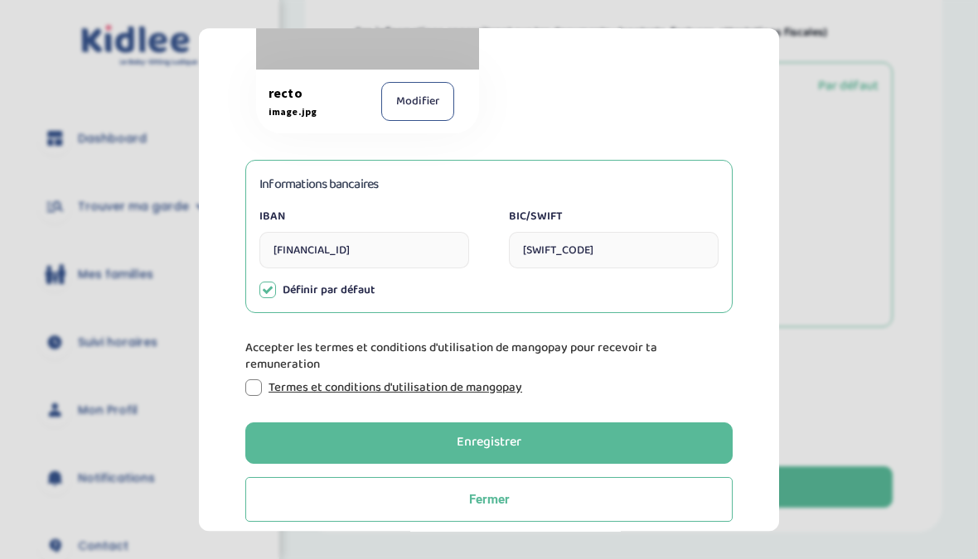
click at [250, 385] on div at bounding box center [253, 388] width 17 height 17
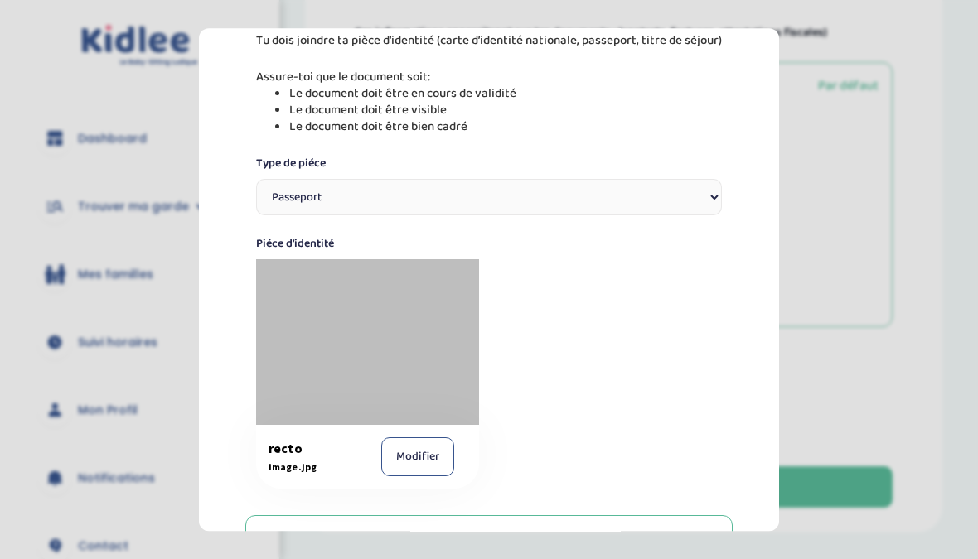
scroll to position [211, 0]
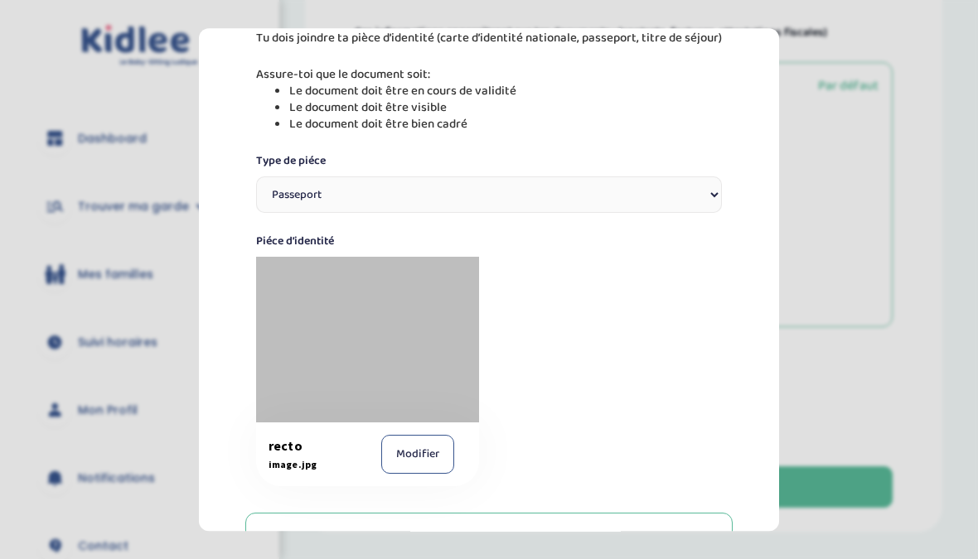
click at [412, 453] on button "Modifier" at bounding box center [417, 454] width 73 height 39
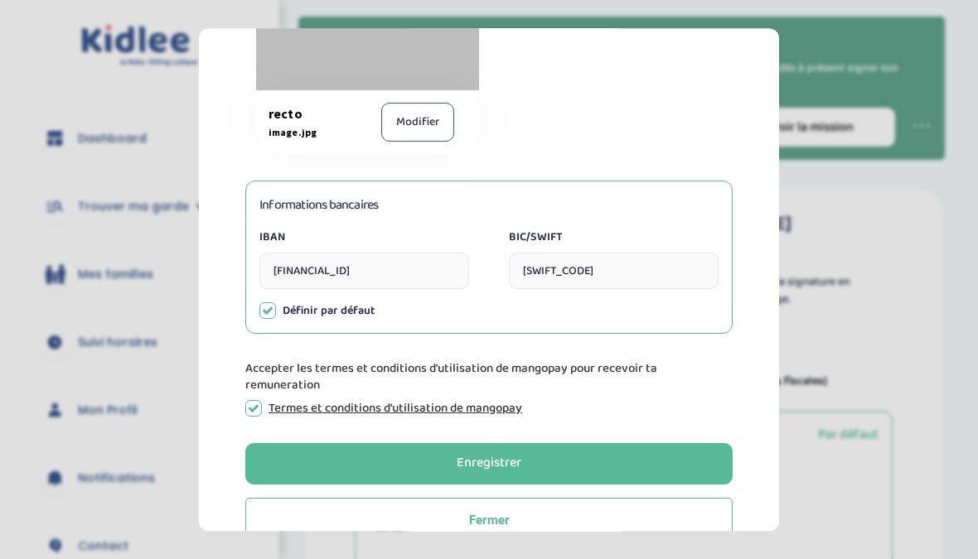
scroll to position [555, 0]
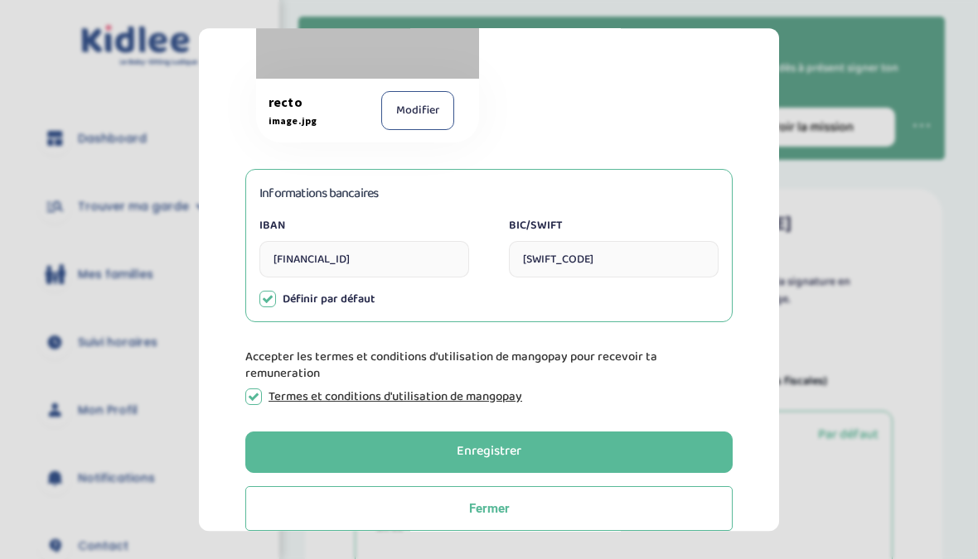
click at [644, 448] on button "Enregistrer" at bounding box center [488, 452] width 487 height 41
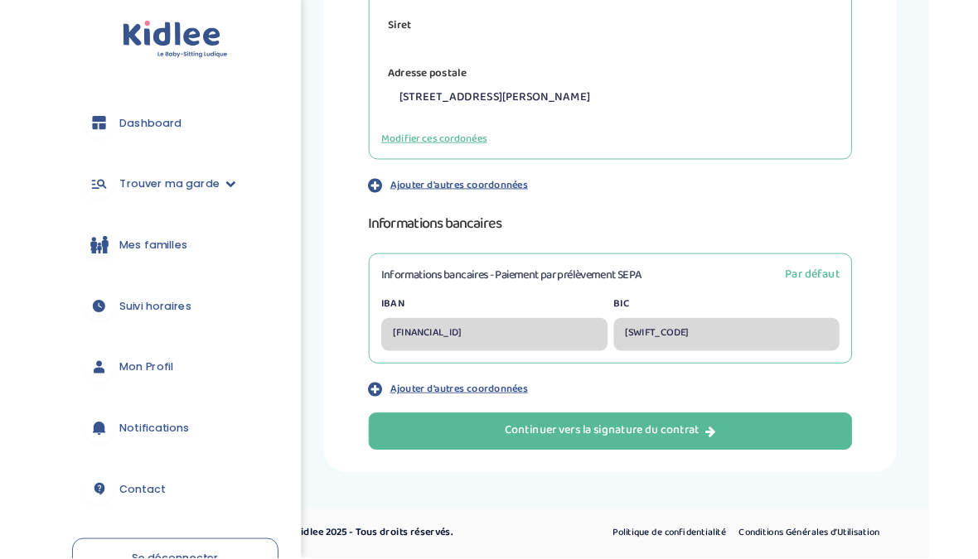
scroll to position [562, 0]
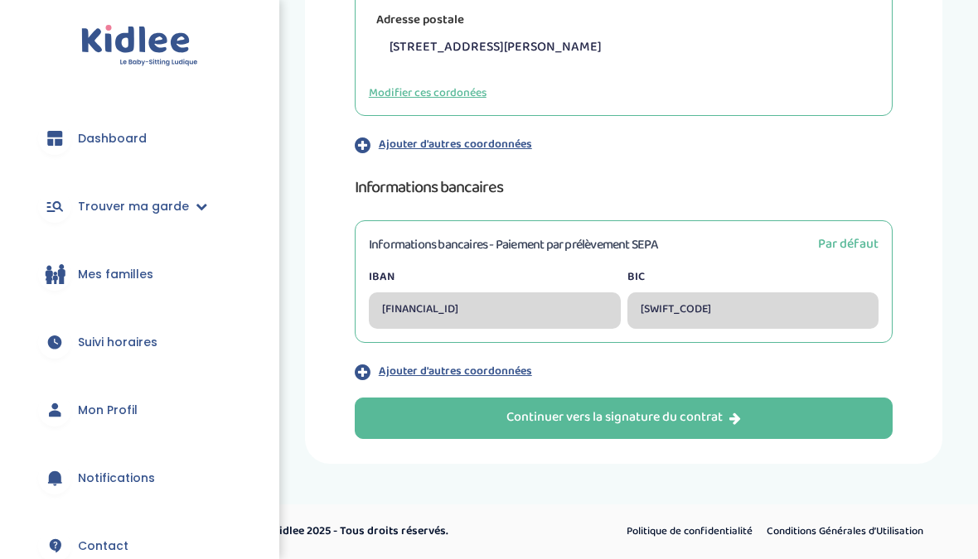
click at [807, 411] on button "Continuer vers la signature du contrat" at bounding box center [624, 418] width 539 height 41
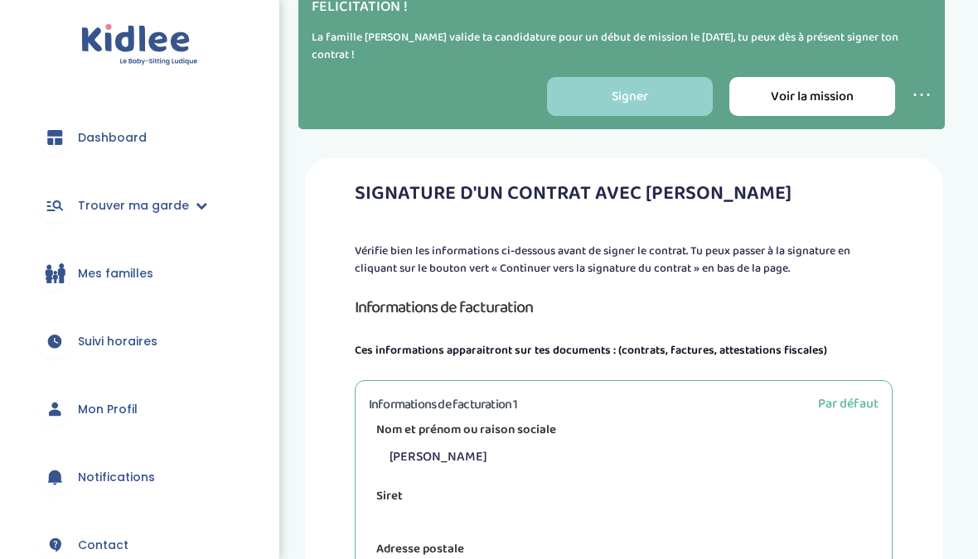
scroll to position [0, 0]
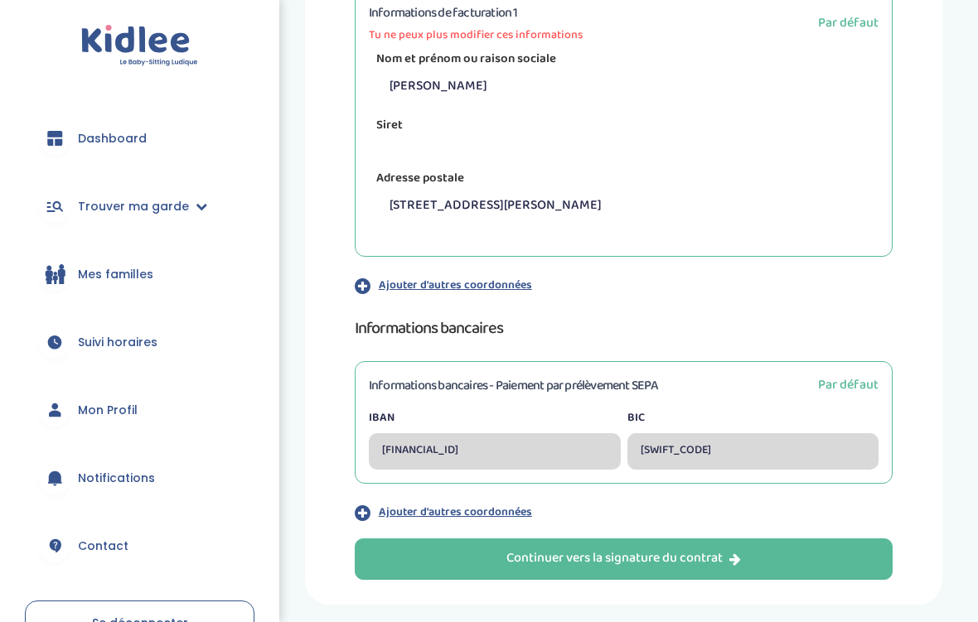
scroll to position [443, 0]
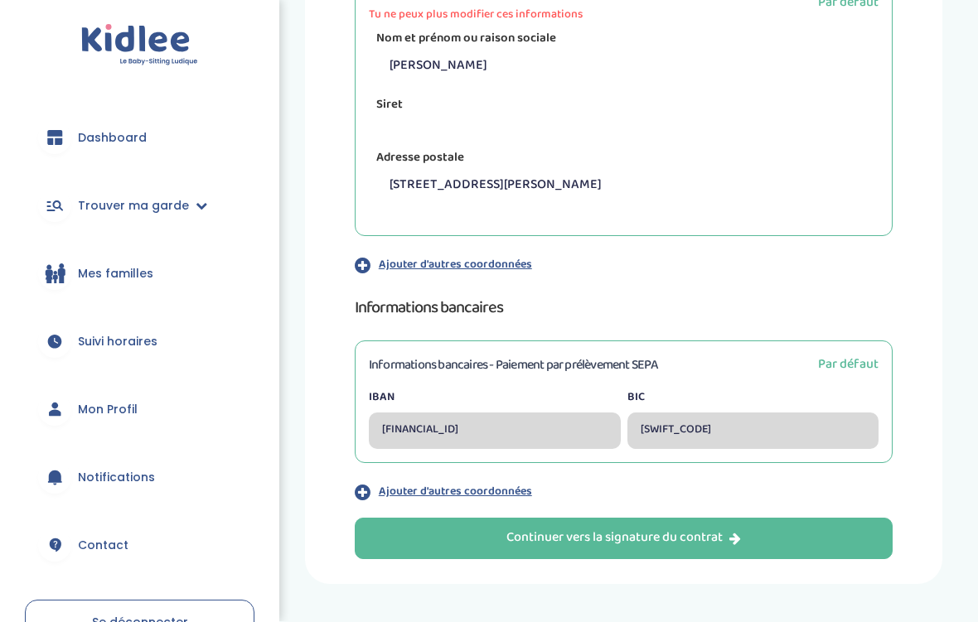
click at [645, 541] on div "Continuer vers la signature du contrat" at bounding box center [623, 539] width 235 height 19
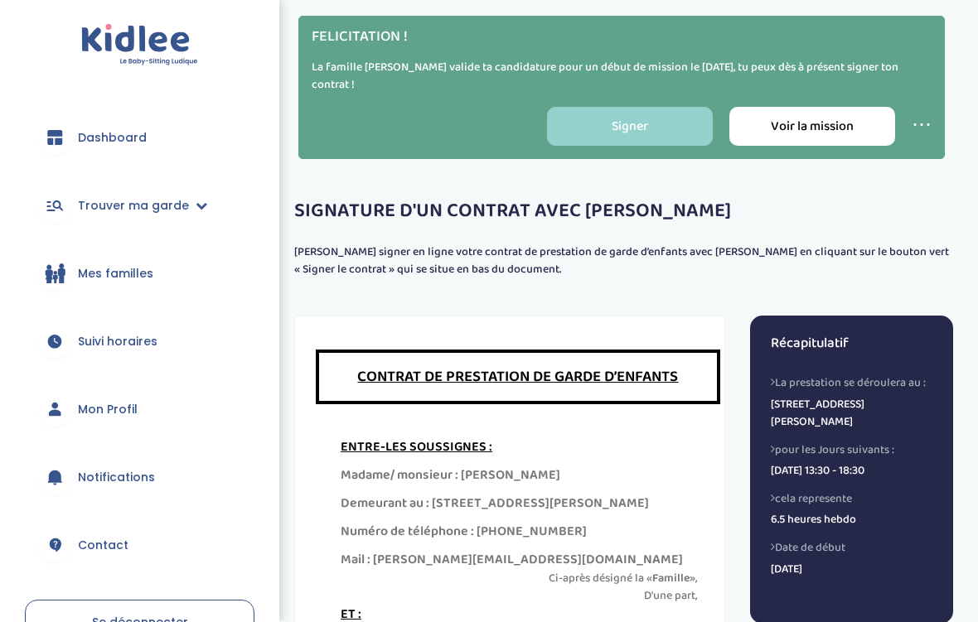
scroll to position [256, 0]
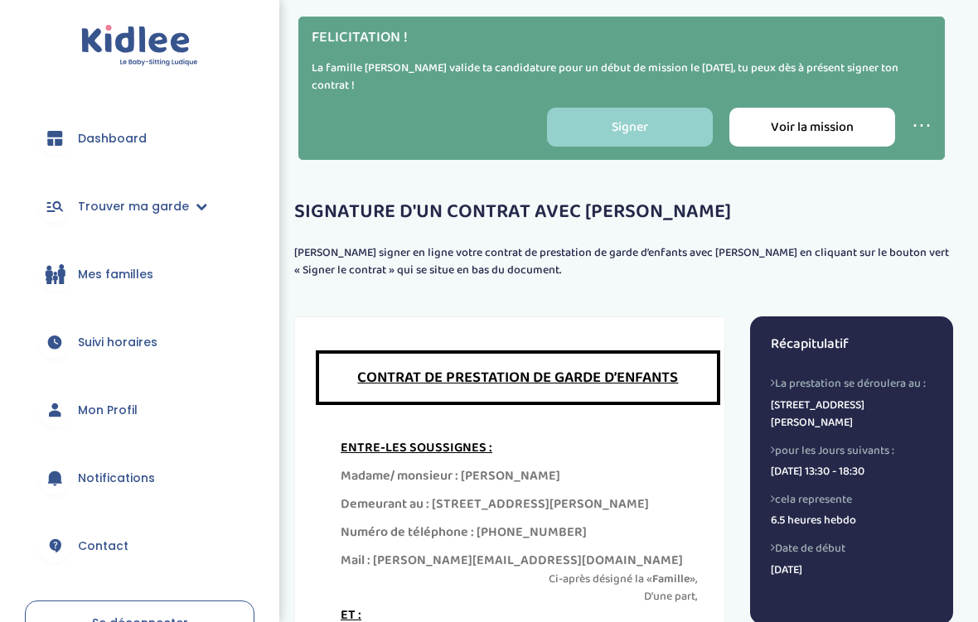
click at [839, 493] on h4 "cela represente" at bounding box center [852, 499] width 162 height 13
click at [840, 512] on p "6.5 heures hebdo" at bounding box center [852, 520] width 162 height 17
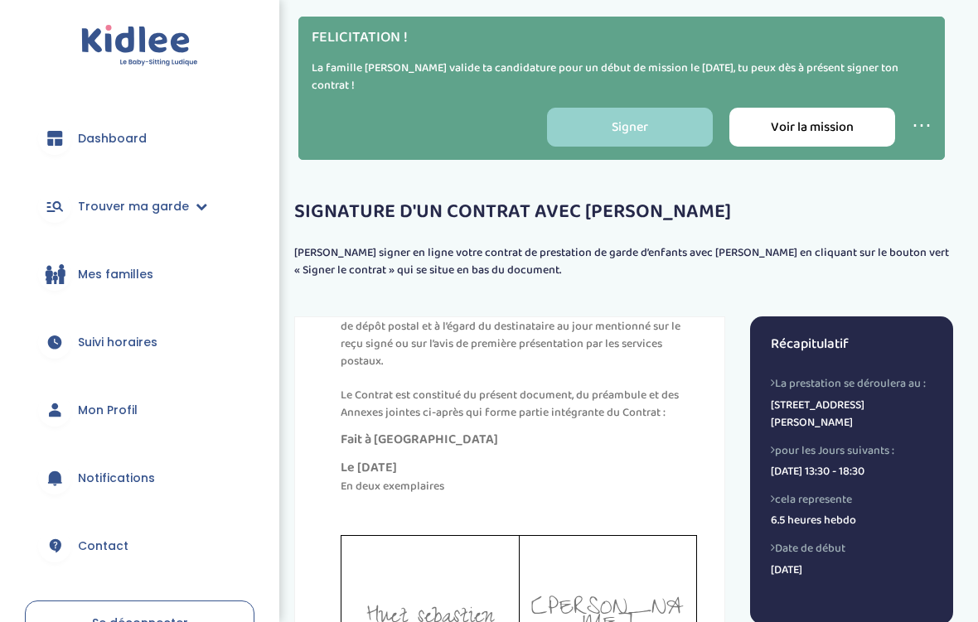
scroll to position [9147, 0]
click at [611, 535] on td "[PERSON_NAME]" at bounding box center [608, 618] width 178 height 166
click at [617, 535] on td "[PERSON_NAME]" at bounding box center [608, 618] width 178 height 166
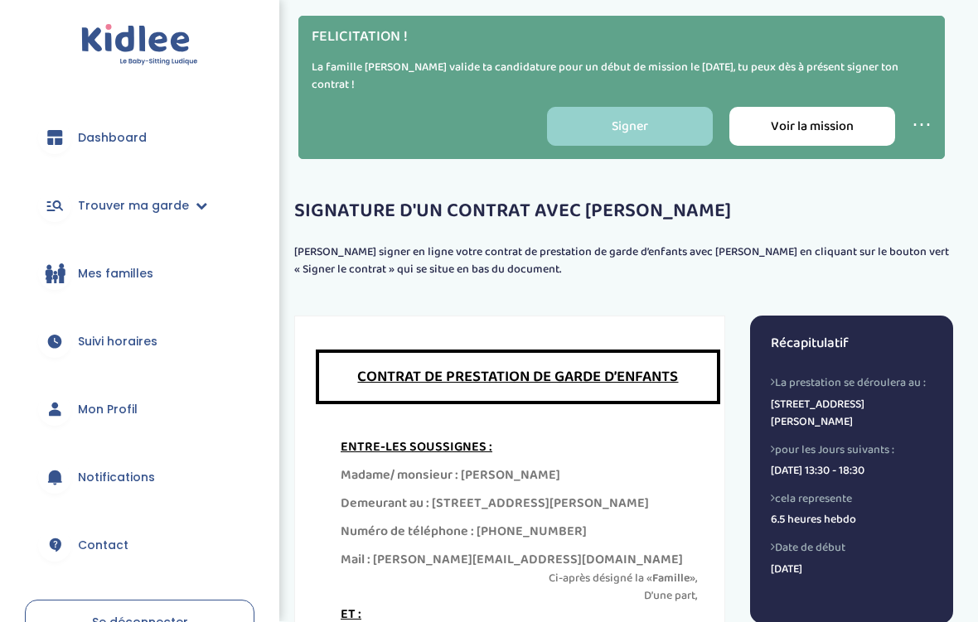
scroll to position [225, 0]
